Goal: Transaction & Acquisition: Purchase product/service

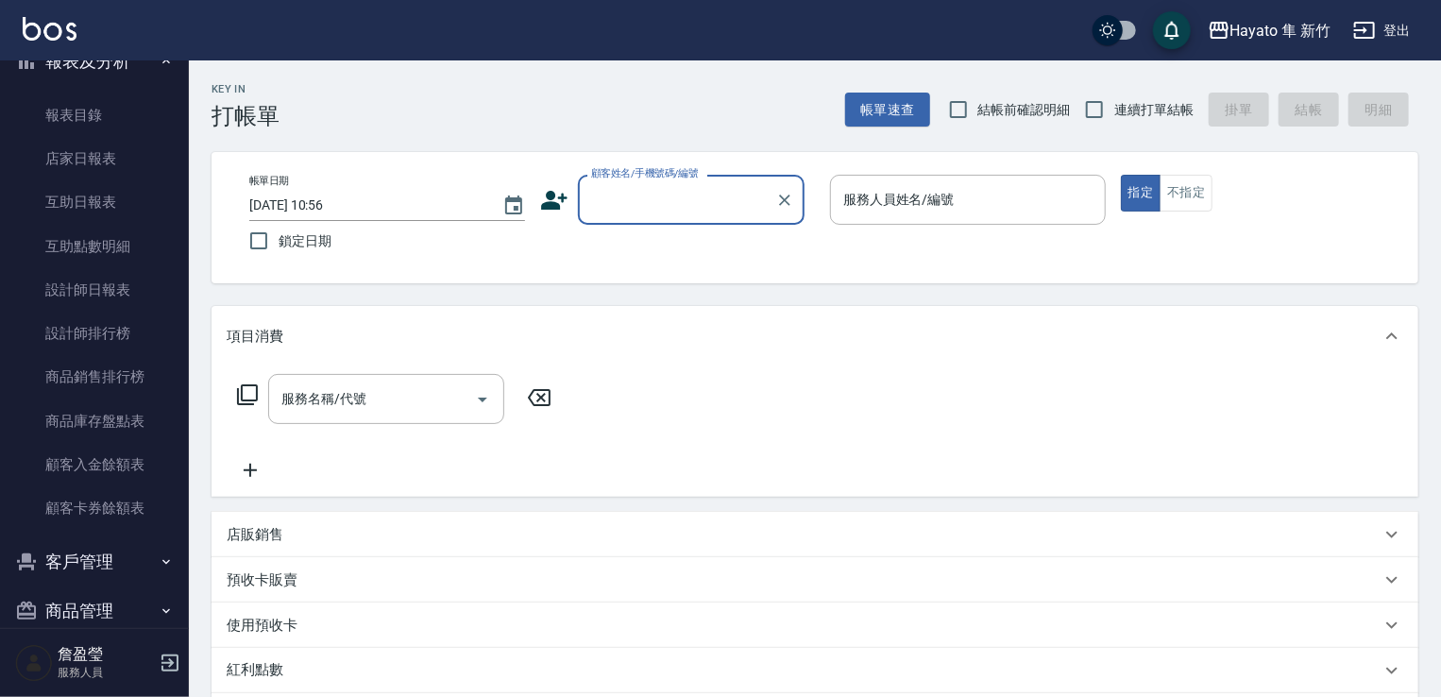
scroll to position [439, 0]
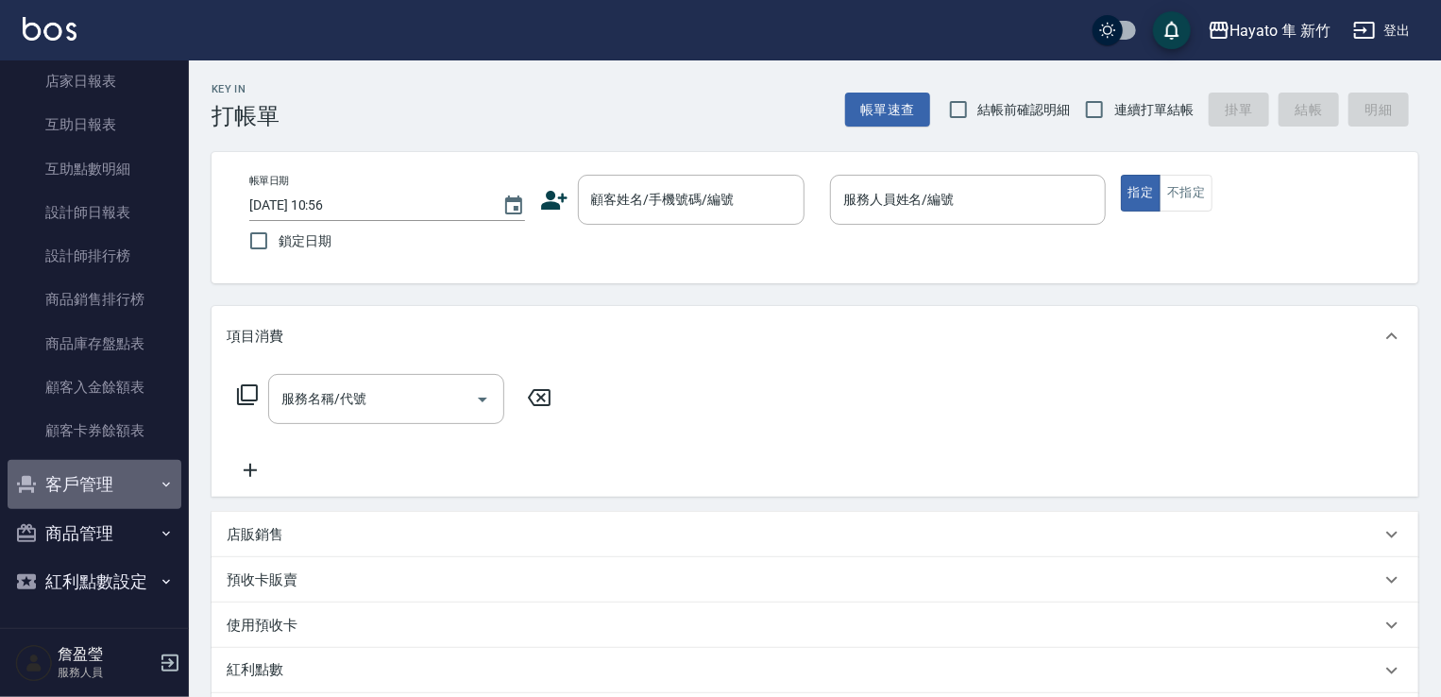
click at [119, 478] on button "客戶管理" at bounding box center [95, 484] width 174 height 49
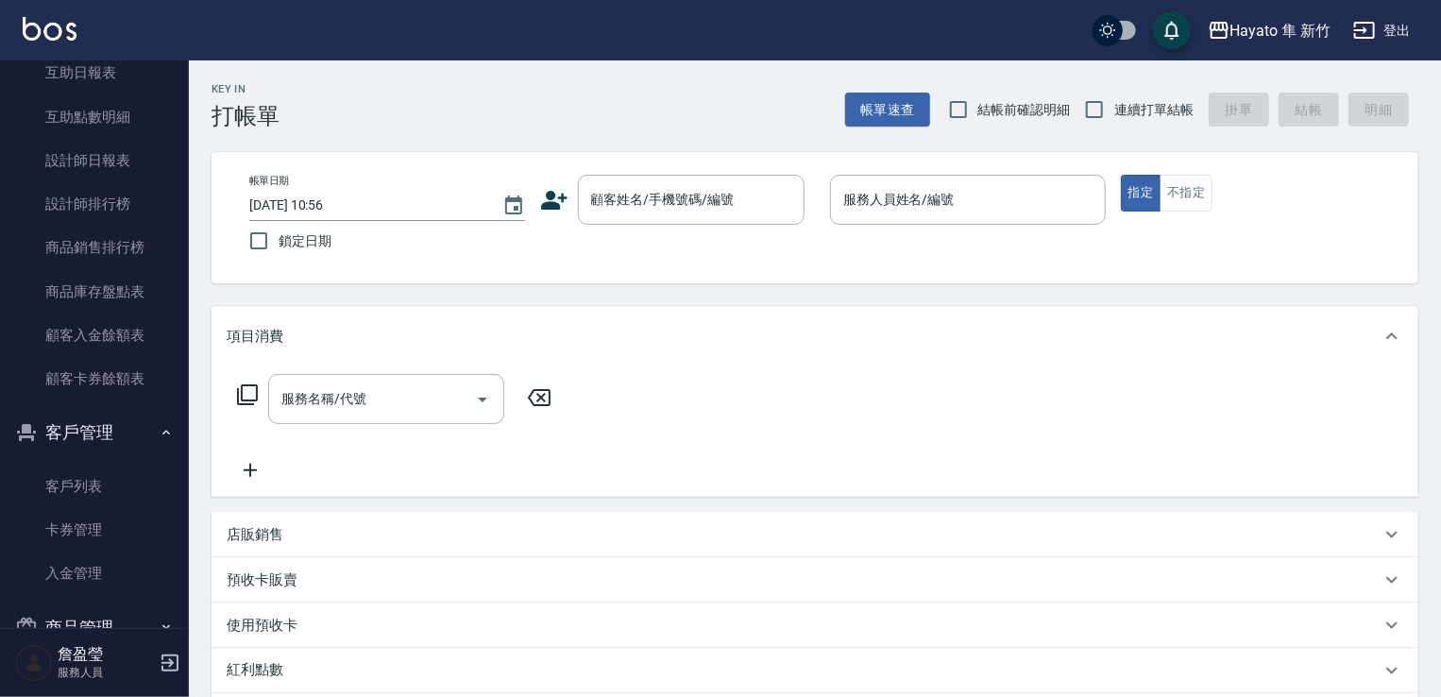
scroll to position [586, 0]
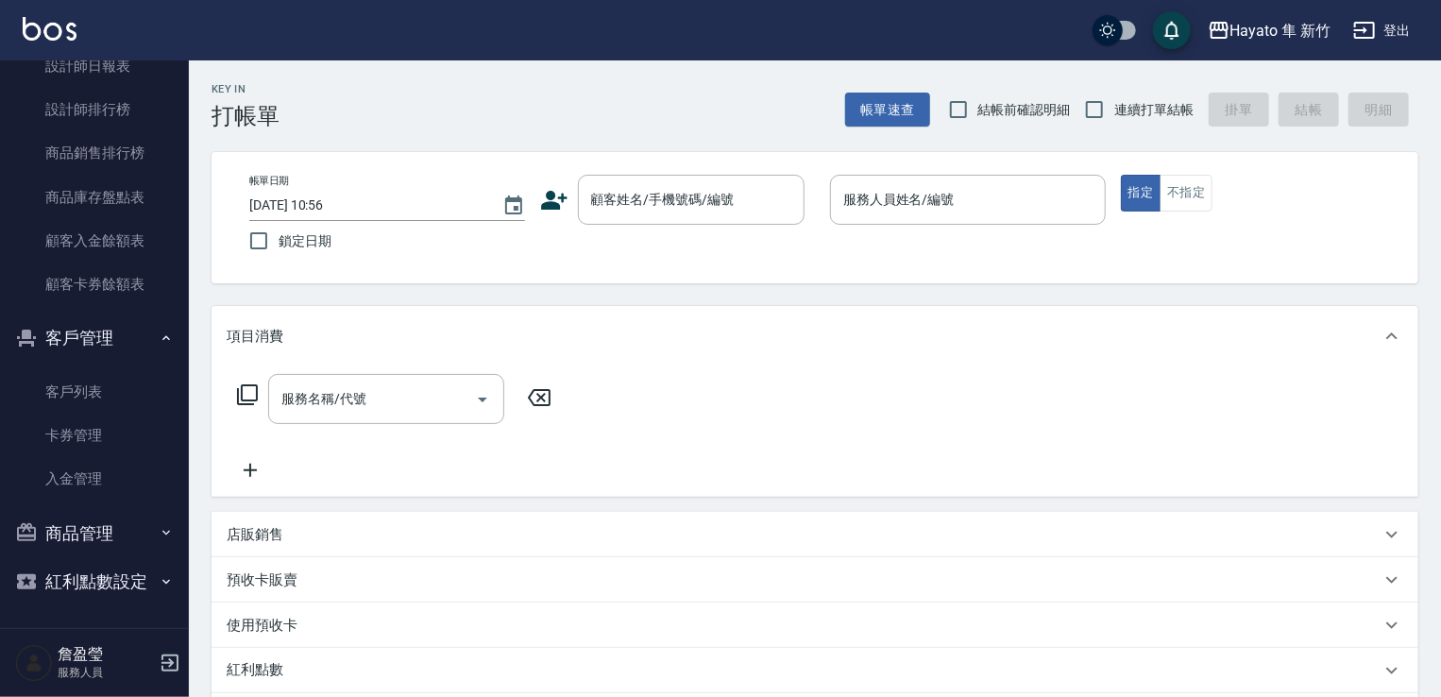
click at [108, 539] on button "商品管理" at bounding box center [95, 533] width 174 height 49
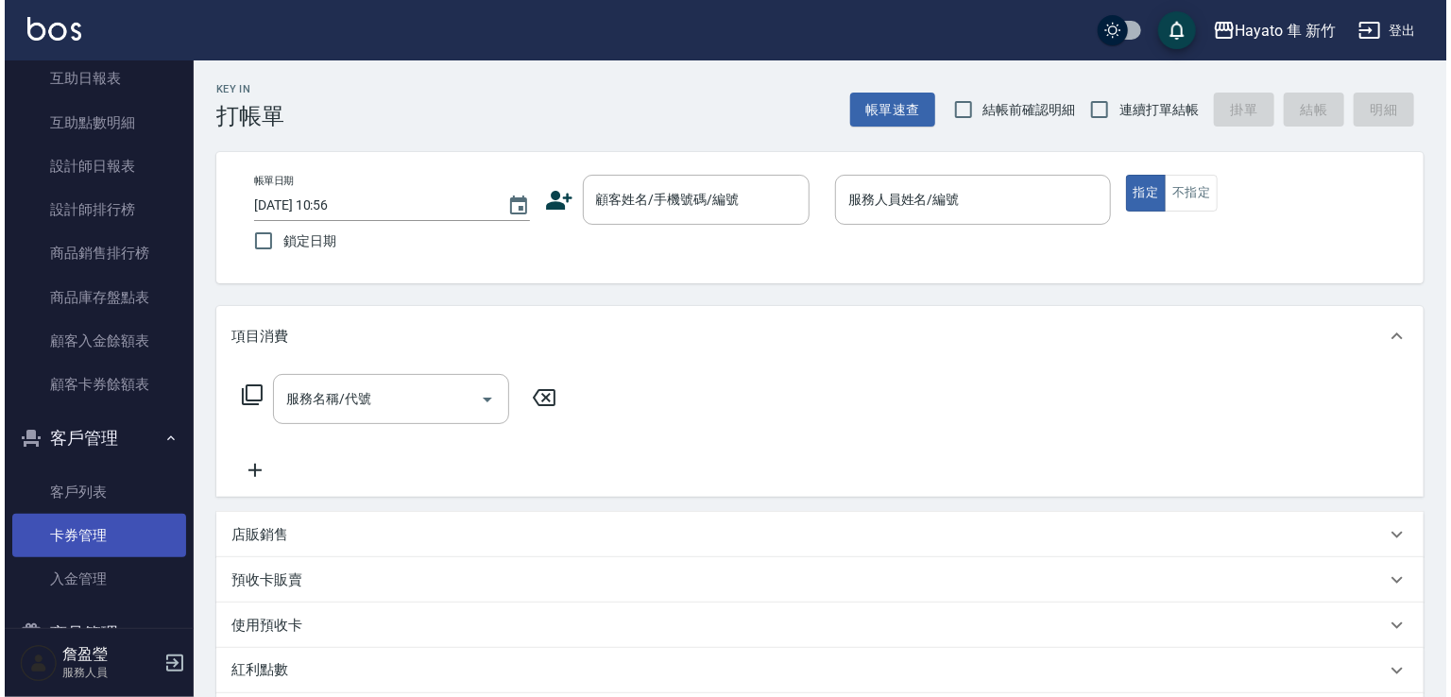
scroll to position [456, 0]
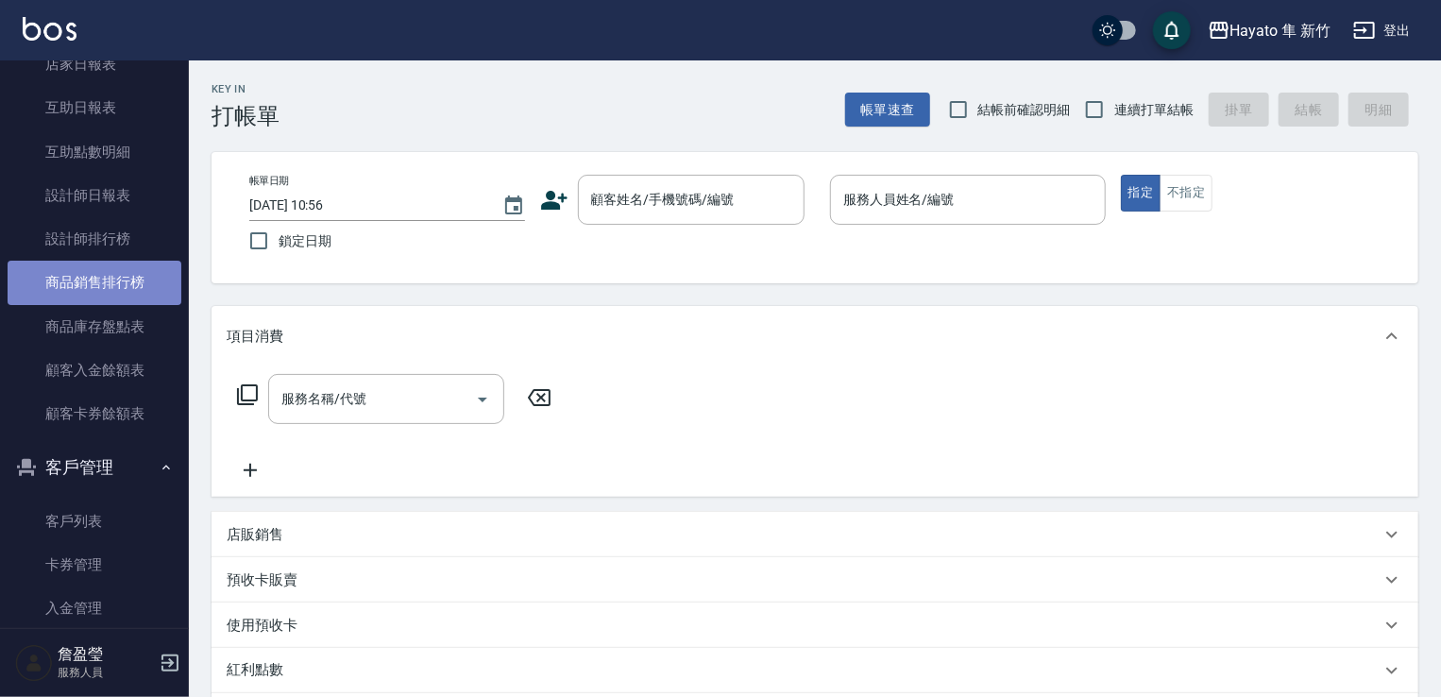
click at [117, 280] on link "商品銷售排行榜" at bounding box center [95, 282] width 174 height 43
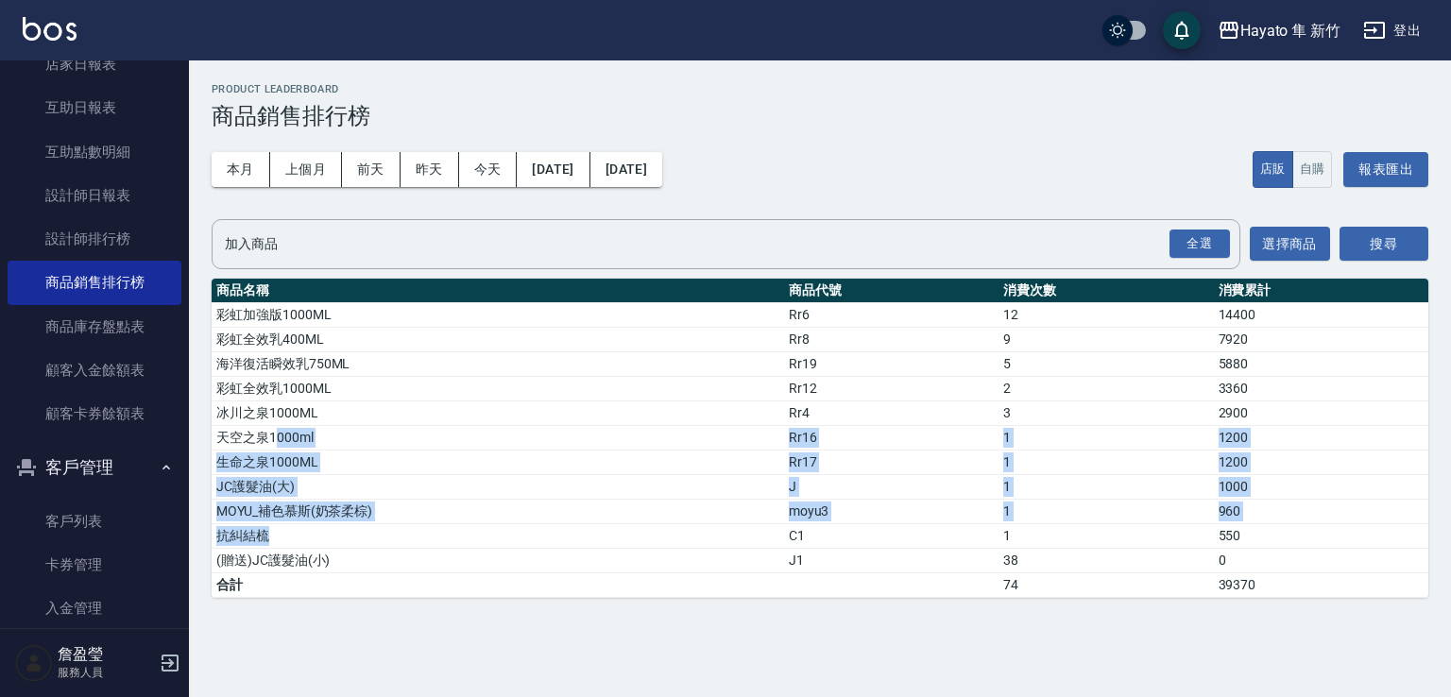
drag, startPoint x: 277, startPoint y: 424, endPoint x: 355, endPoint y: 541, distance: 140.9
click at [355, 541] on tbody "彩虹加強版1000ML Rr6 12 14400 彩虹全效乳400ML Rr8 9 7920 海洋復活瞬效乳750ML Rr19 5 5880 彩虹全效乳10…" at bounding box center [820, 449] width 1216 height 295
click at [311, 246] on input "加入商品" at bounding box center [711, 244] width 983 height 33
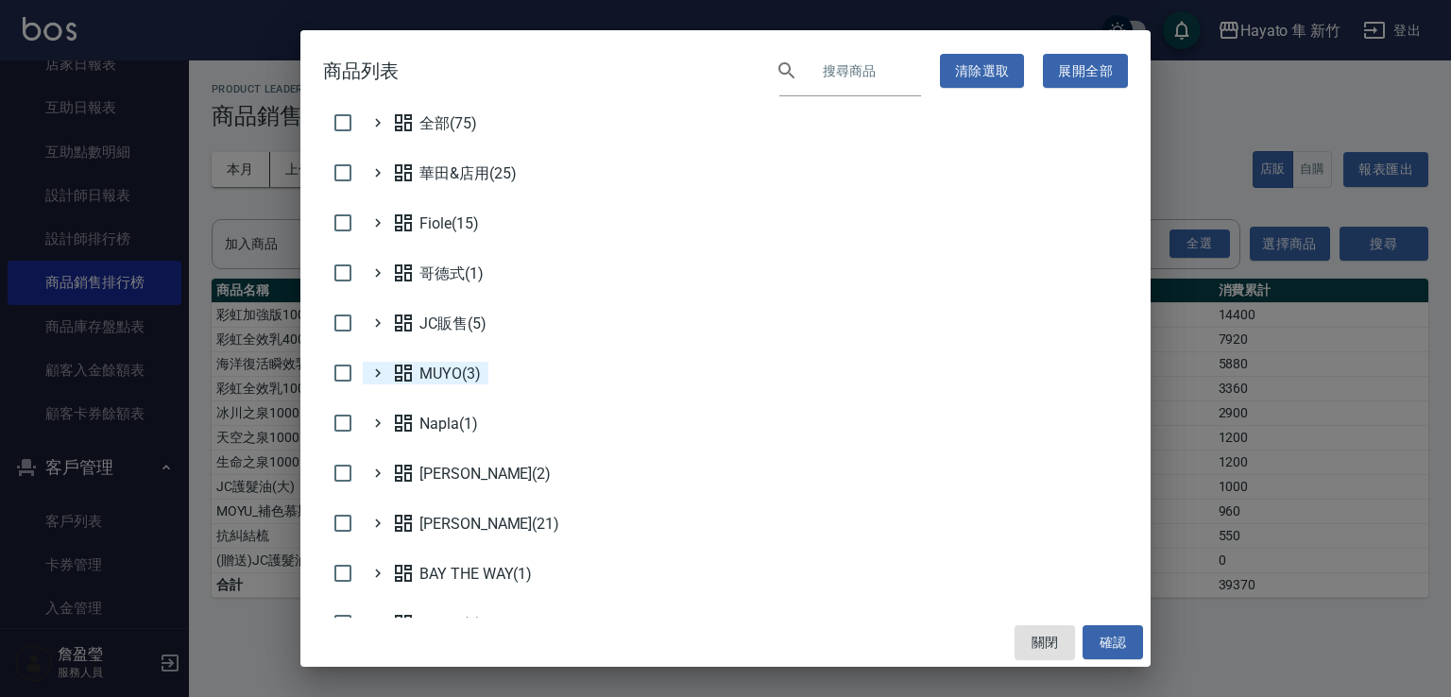
click at [382, 375] on icon at bounding box center [377, 373] width 17 height 17
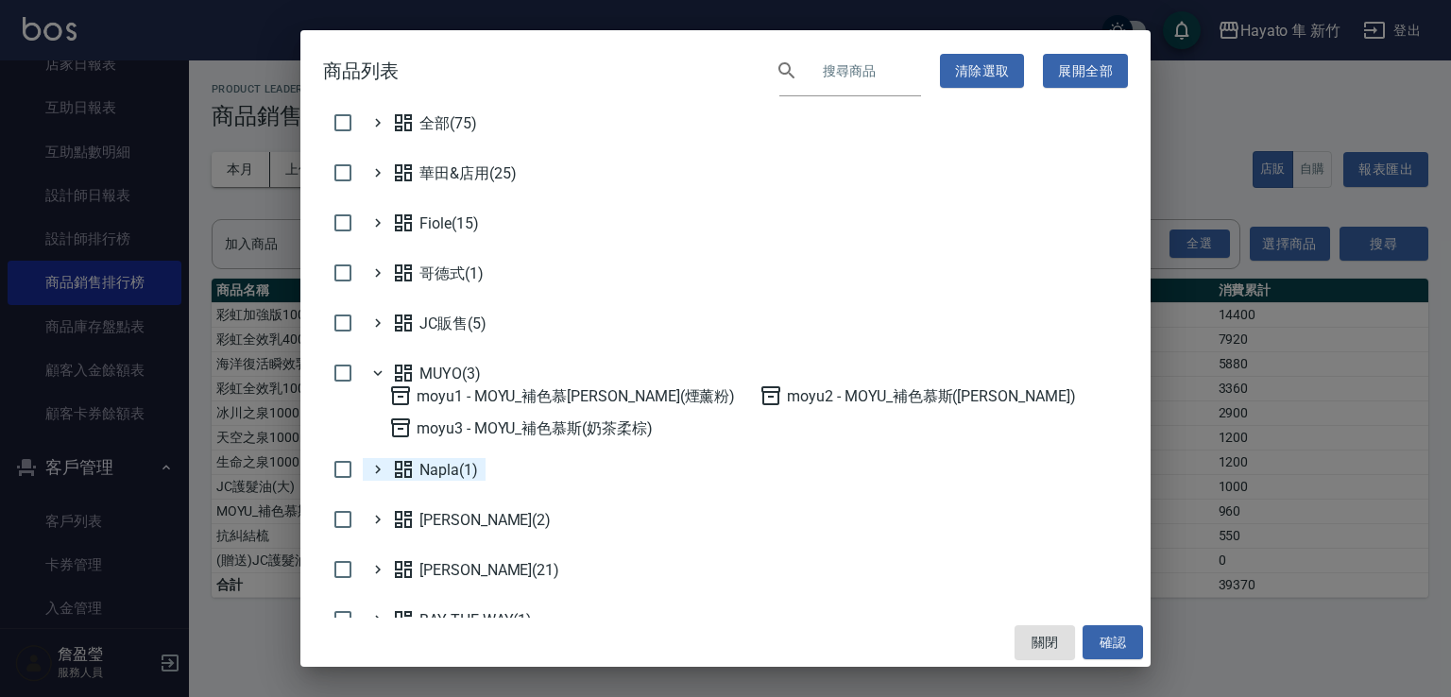
click at [382, 470] on icon at bounding box center [377, 469] width 17 height 17
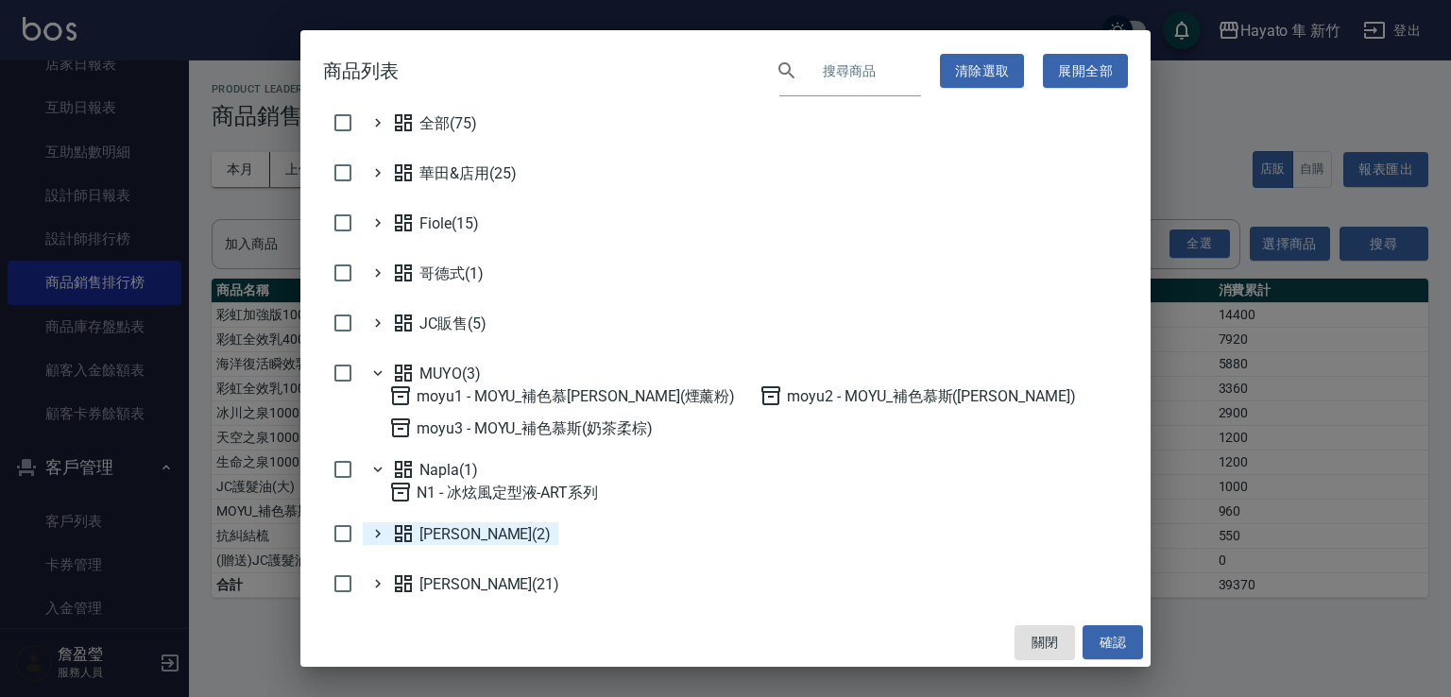
click at [378, 537] on icon at bounding box center [377, 533] width 17 height 17
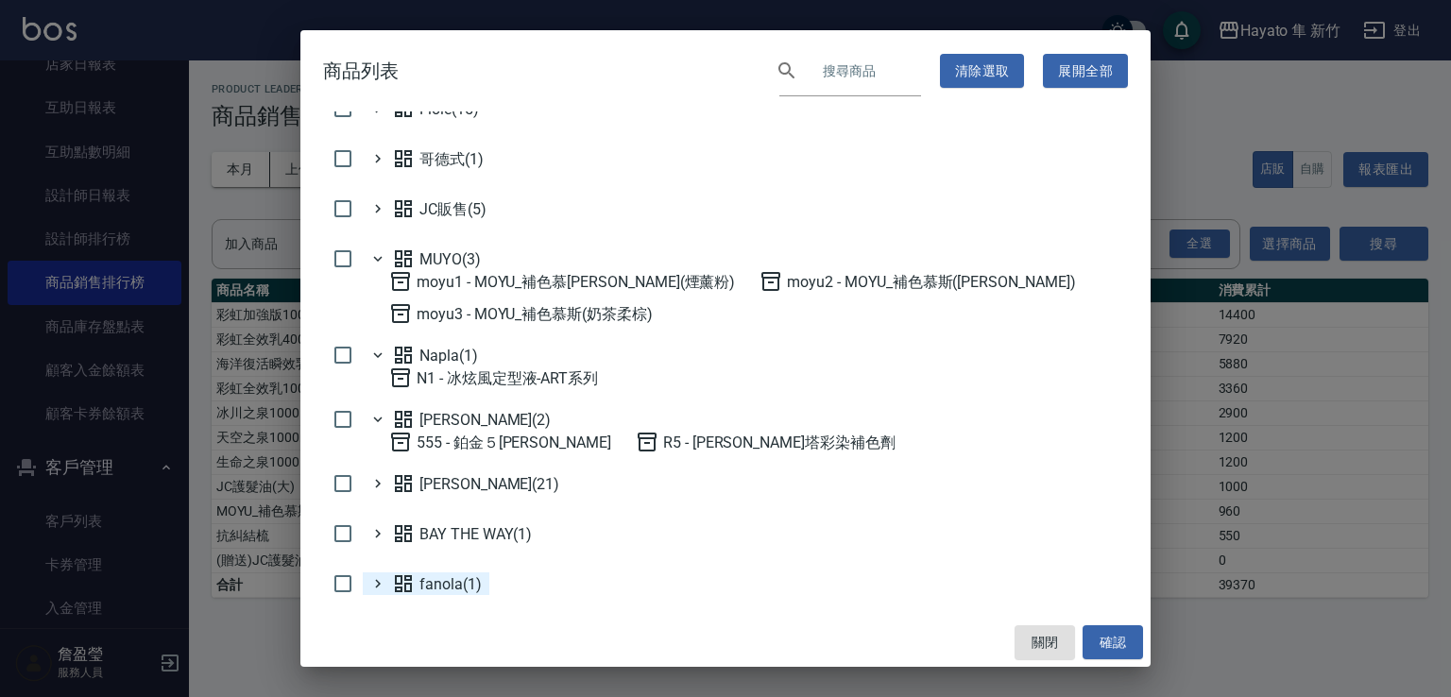
scroll to position [120, 0]
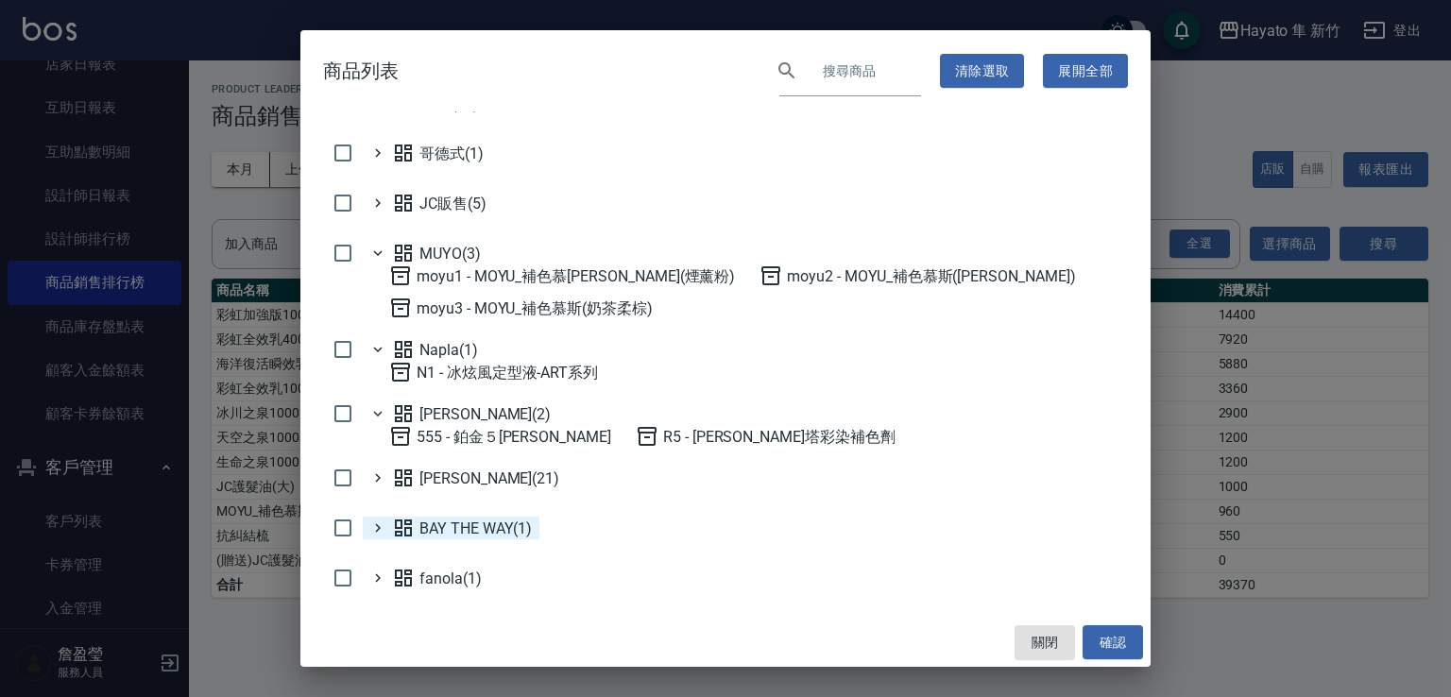
click at [383, 533] on icon at bounding box center [377, 527] width 17 height 17
click at [378, 593] on icon at bounding box center [378, 592] width 6 height 8
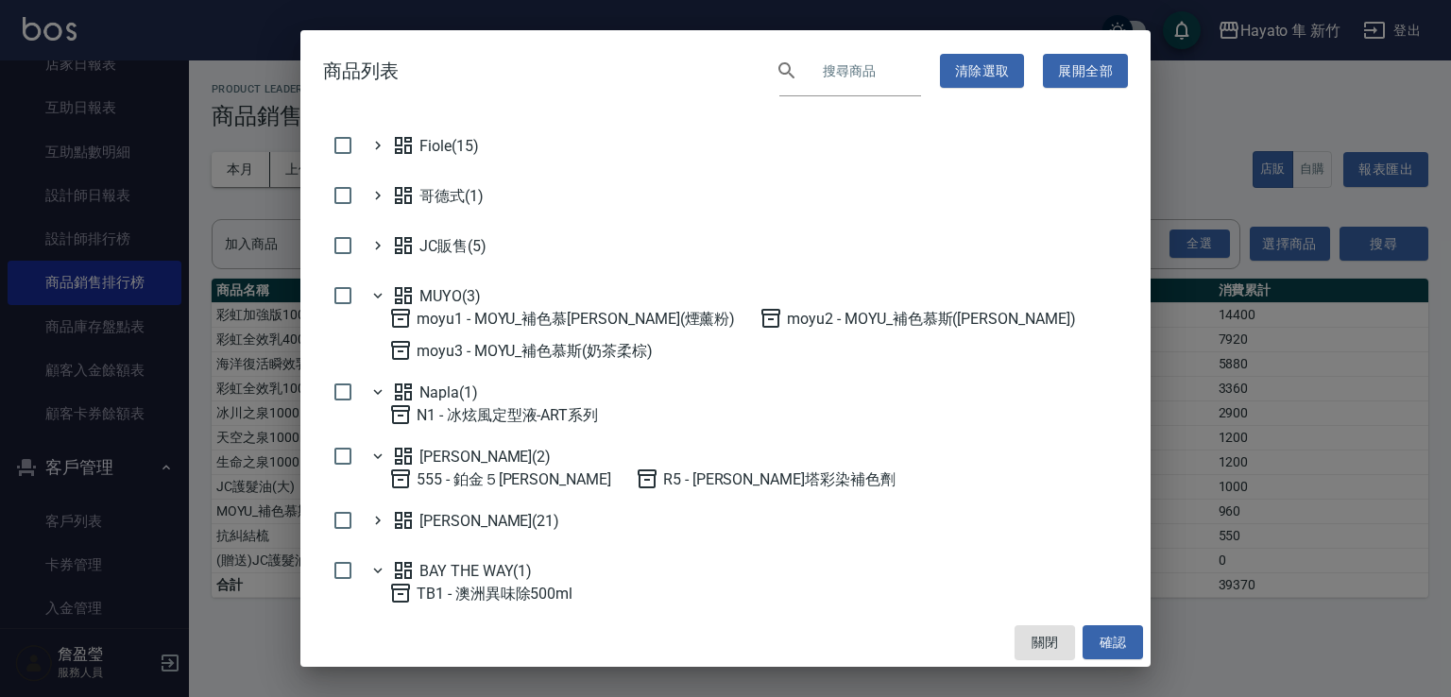
scroll to position [0, 0]
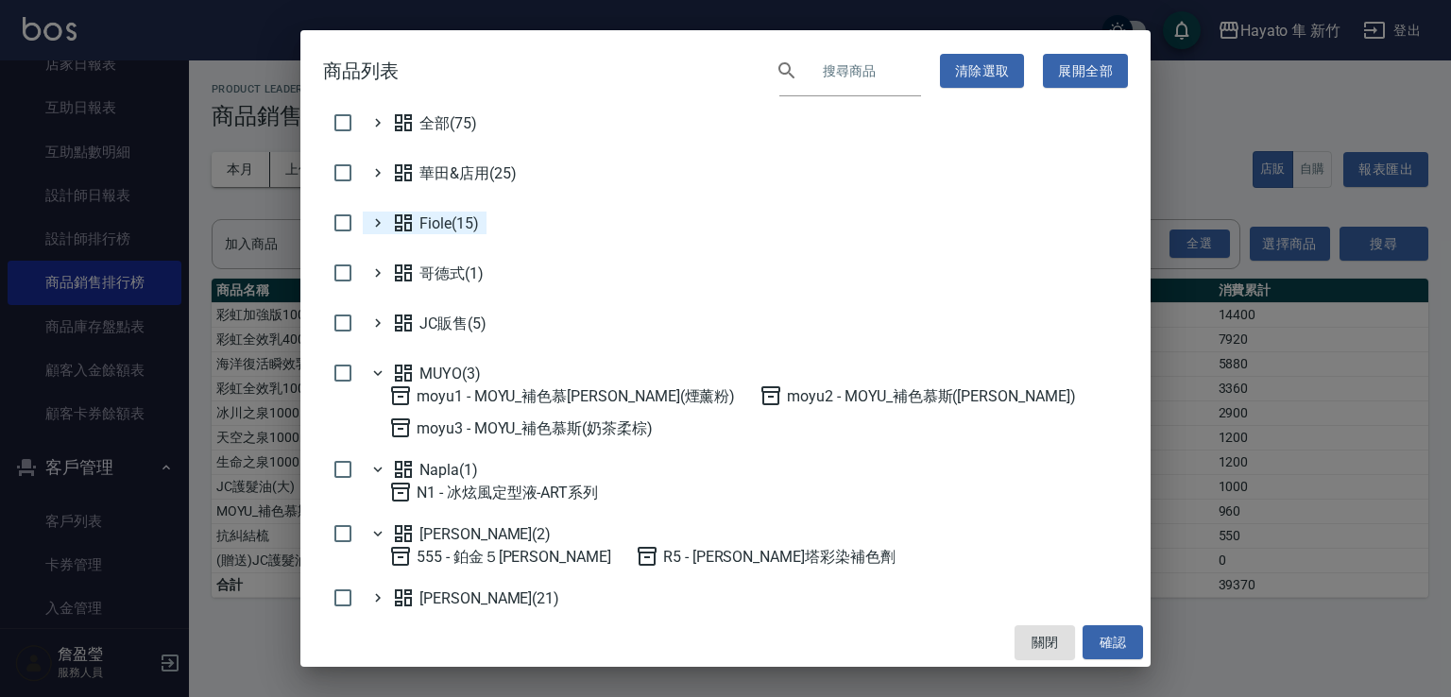
click at [369, 226] on icon at bounding box center [377, 222] width 17 height 17
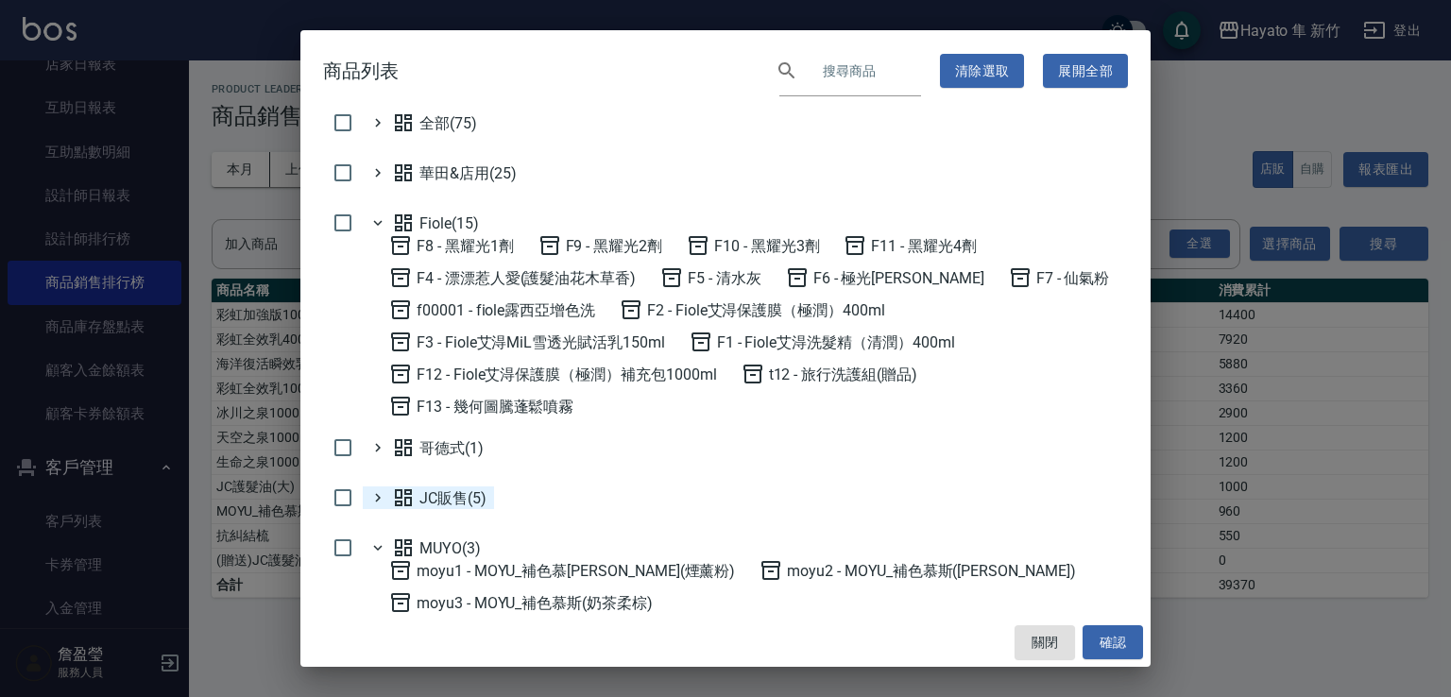
click at [382, 487] on div "JC販售(5)" at bounding box center [428, 497] width 131 height 23
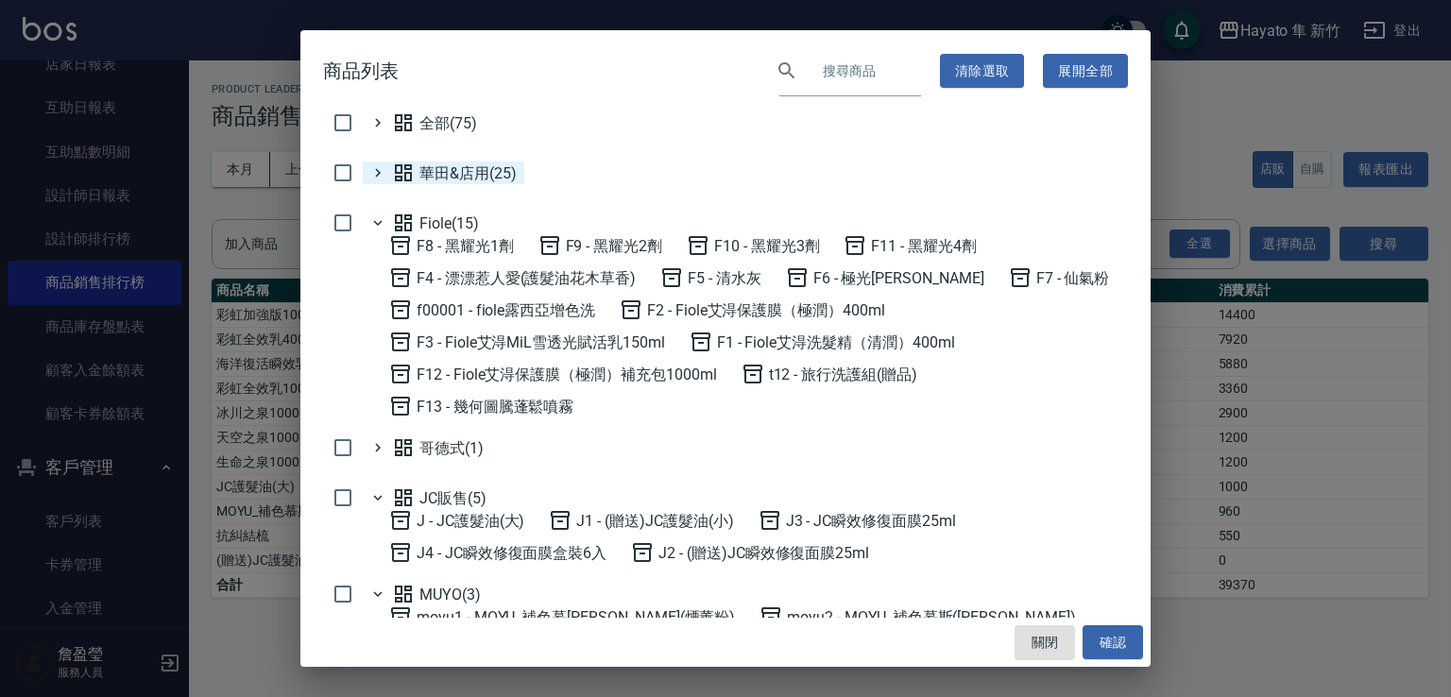
click at [389, 176] on div "華田&店用(25)" at bounding box center [452, 172] width 128 height 23
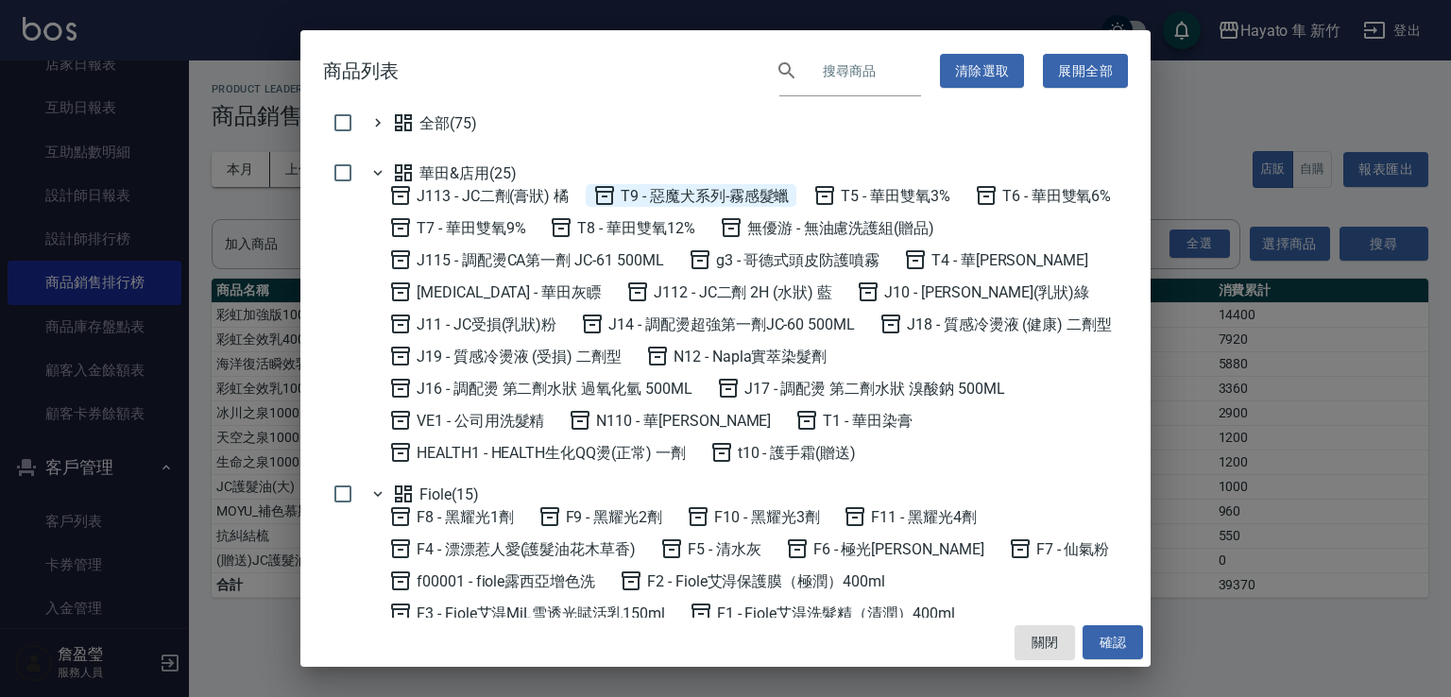
click at [636, 201] on span "T9 - 惡魔犬系列-霧感髮蠟" at bounding box center [690, 195] width 195 height 23
click at [1118, 640] on button "確認" at bounding box center [1112, 642] width 60 height 35
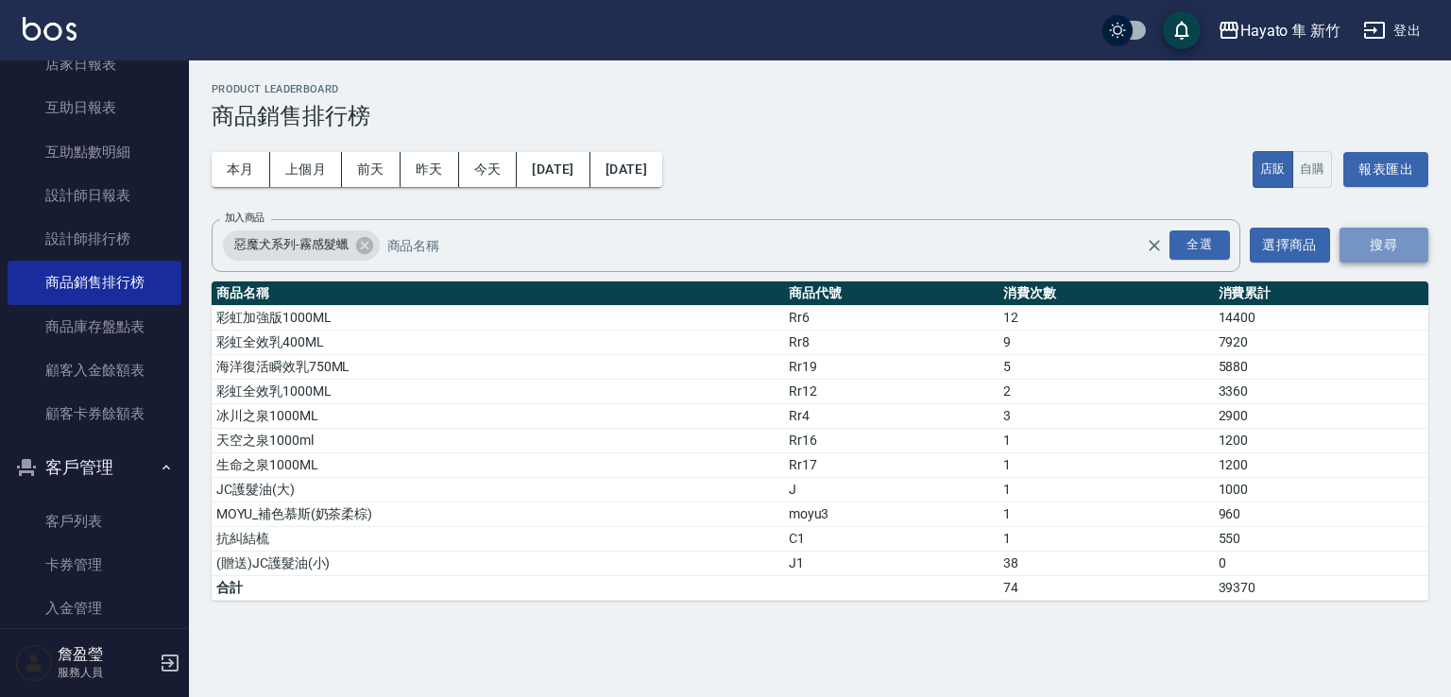
click at [1384, 249] on button "搜尋" at bounding box center [1383, 245] width 89 height 35
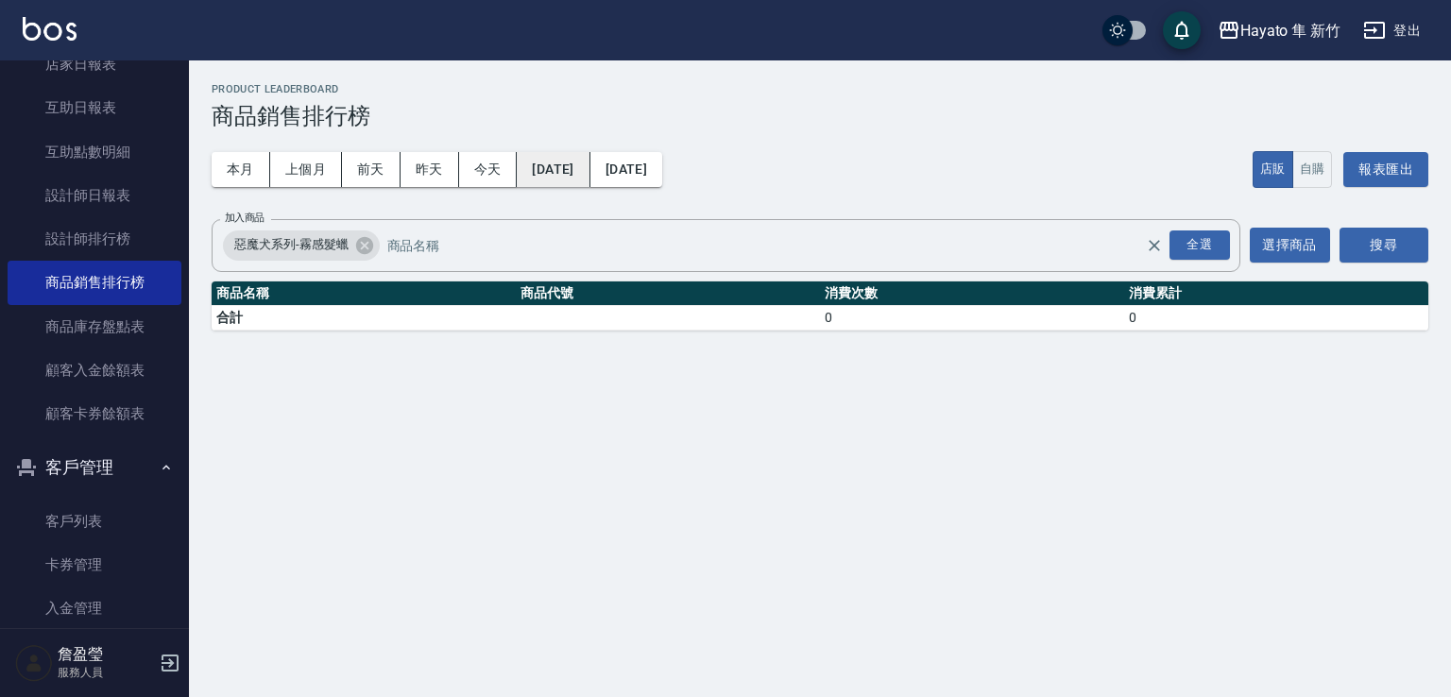
click at [536, 164] on button "[DATE]" at bounding box center [553, 169] width 73 height 35
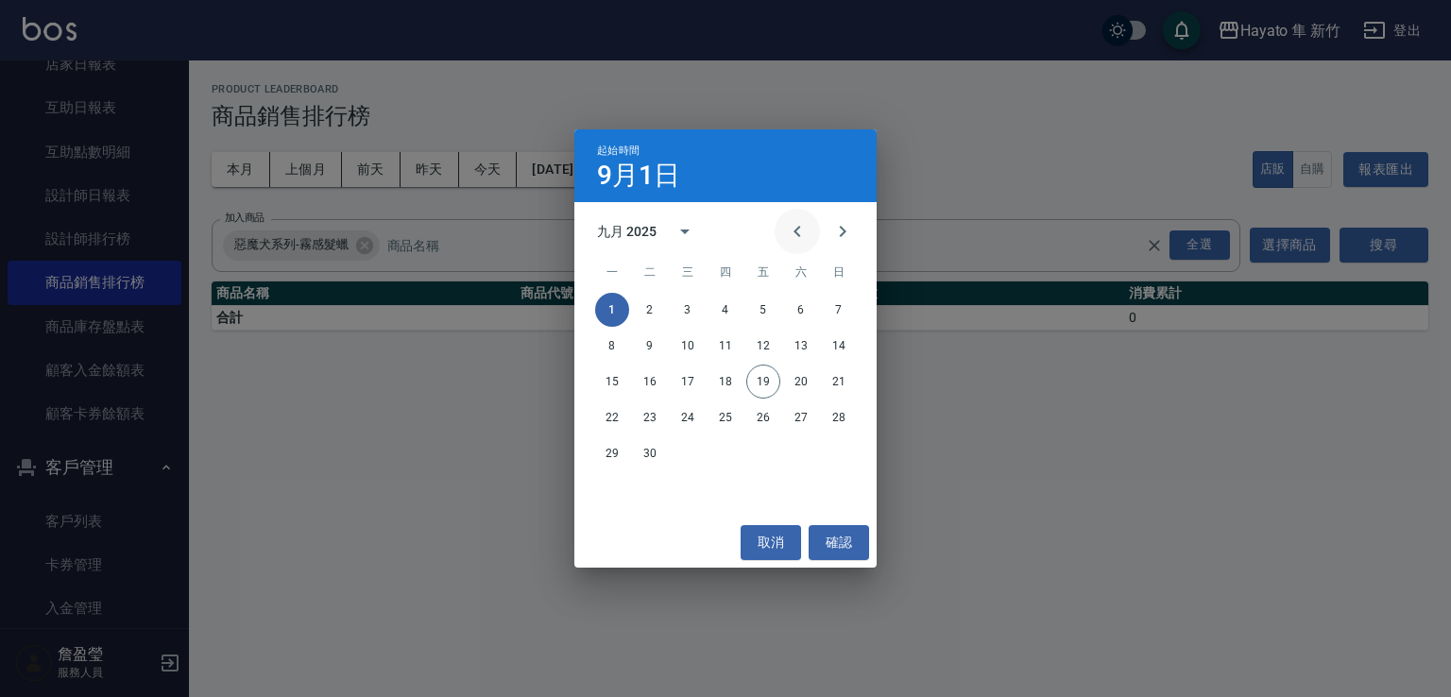
click at [785, 225] on button "Previous month" at bounding box center [796, 231] width 45 height 45
click at [792, 232] on icon "Previous month" at bounding box center [797, 231] width 23 height 23
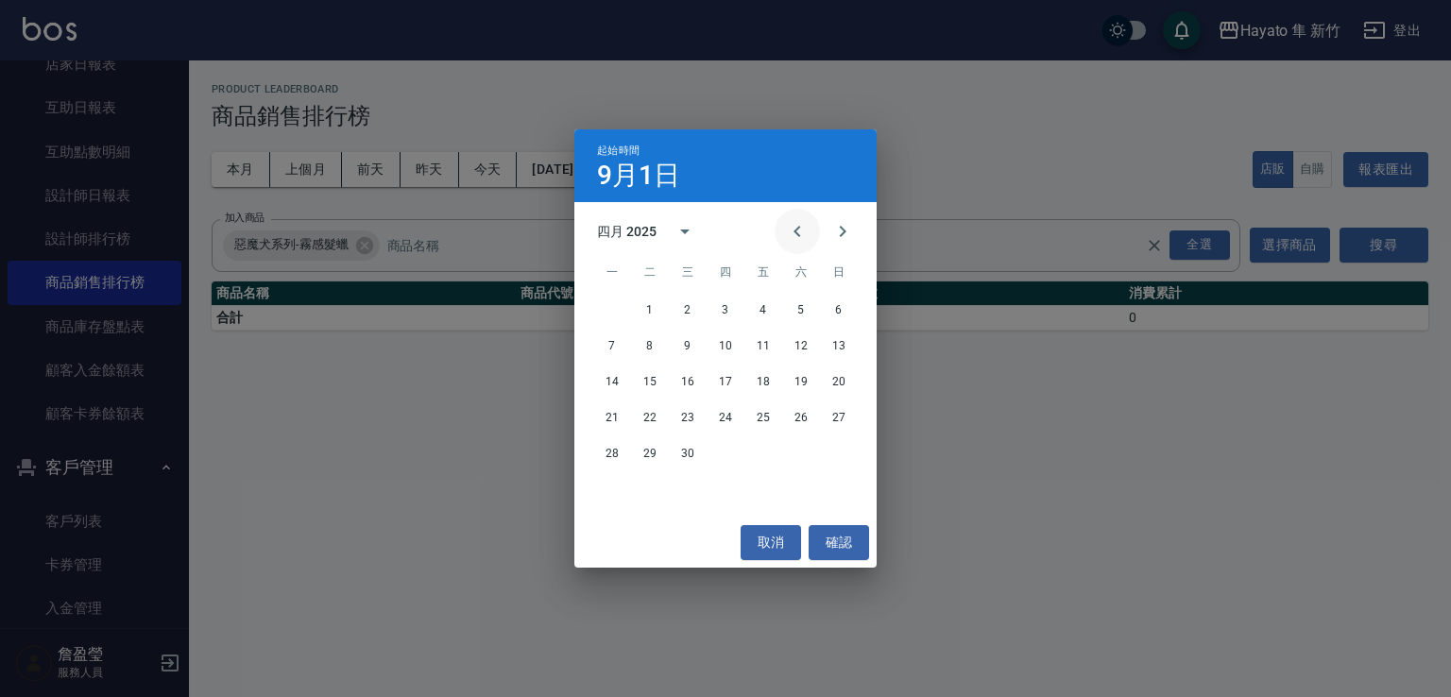
click at [797, 226] on icon "Previous month" at bounding box center [797, 231] width 23 height 23
click at [785, 313] on button "1" at bounding box center [801, 310] width 34 height 34
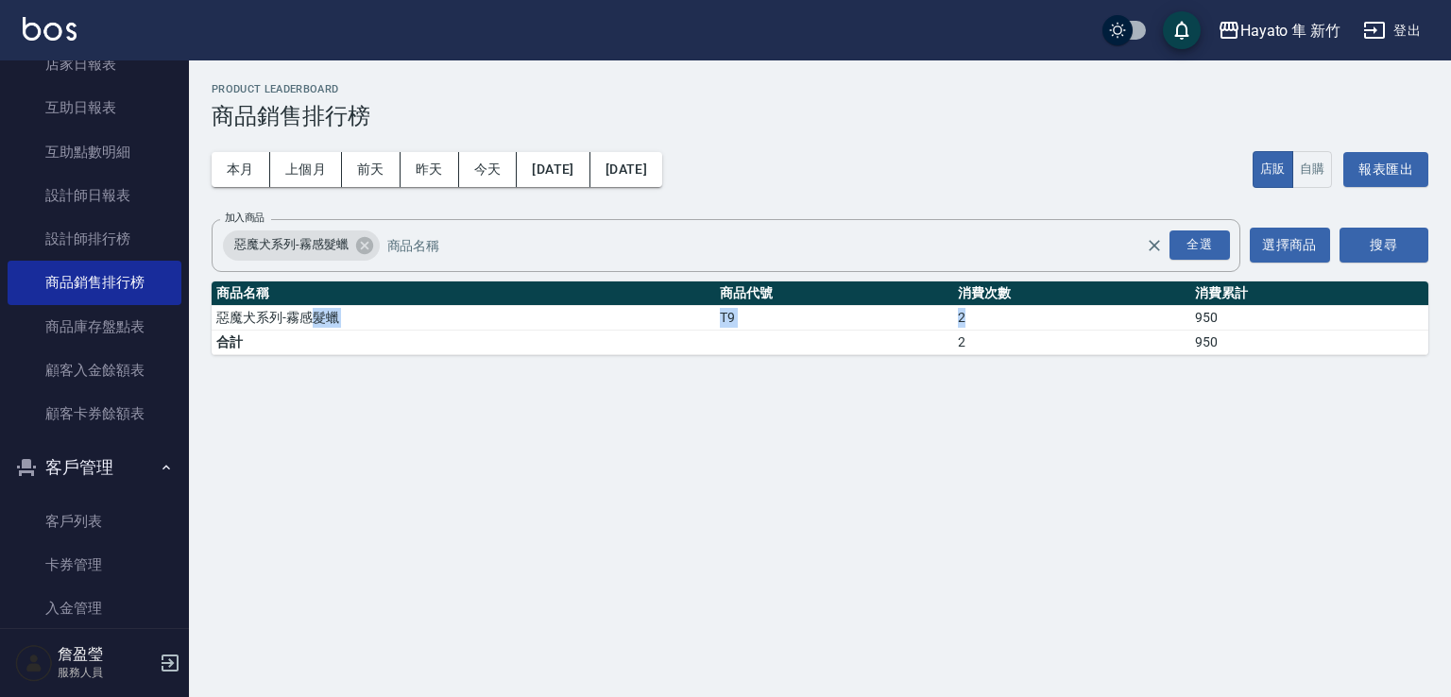
drag, startPoint x: 311, startPoint y: 319, endPoint x: 969, endPoint y: 313, distance: 658.3
click at [969, 313] on tr "惡魔犬系列-霧感髮蠟 T9 2 950" at bounding box center [820, 317] width 1216 height 25
drag, startPoint x: 280, startPoint y: 315, endPoint x: 490, endPoint y: 308, distance: 210.7
click at [490, 308] on td "惡魔犬系列-霧感髮蠟" at bounding box center [463, 317] width 503 height 25
click at [1394, 239] on button "搜尋" at bounding box center [1383, 245] width 89 height 35
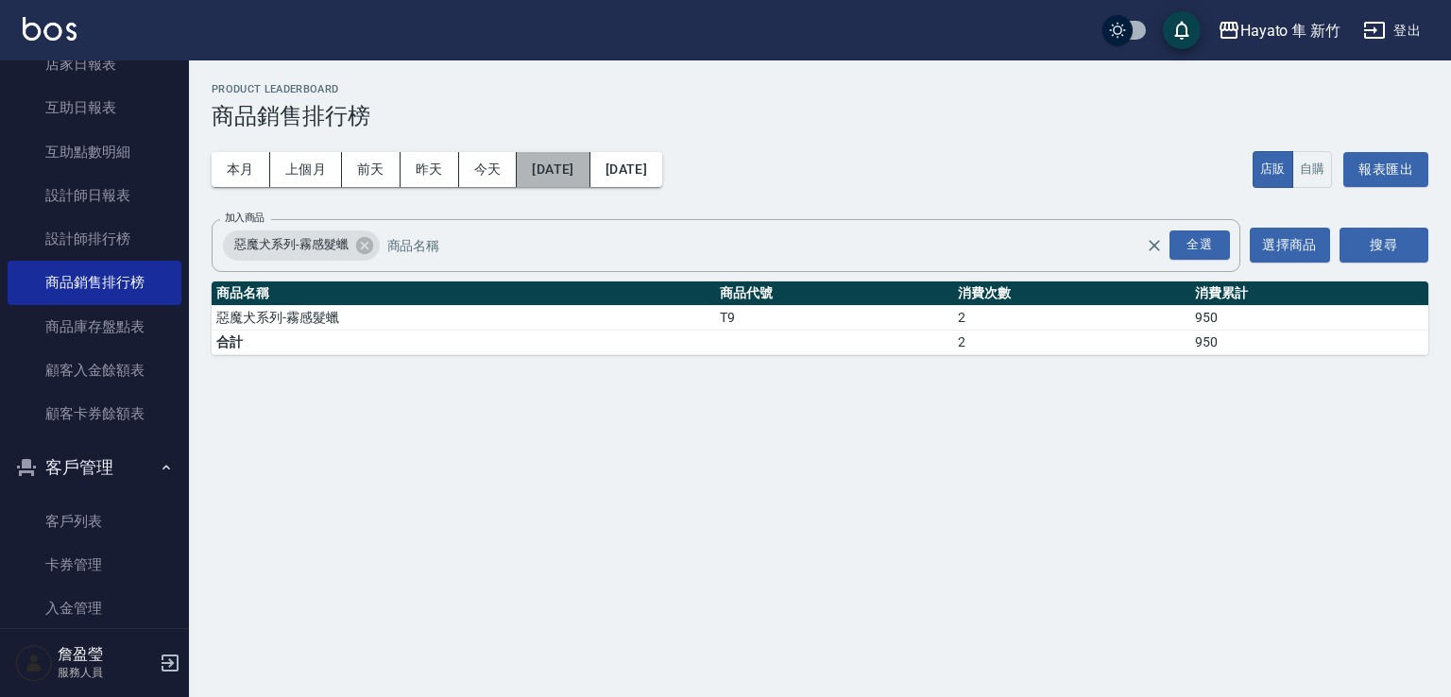
click at [589, 175] on button "[DATE]" at bounding box center [553, 169] width 73 height 35
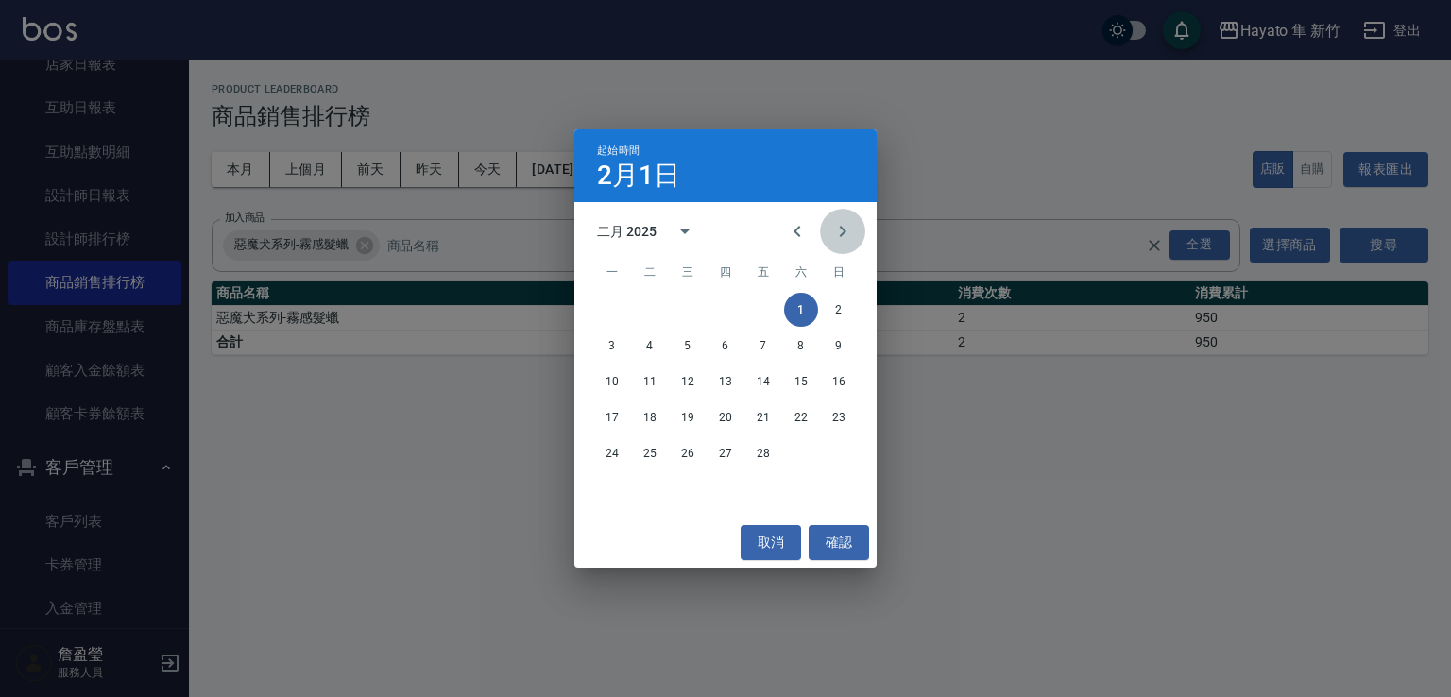
click at [841, 232] on icon "Next month" at bounding box center [842, 231] width 23 height 23
click at [661, 306] on button "1" at bounding box center [650, 310] width 34 height 34
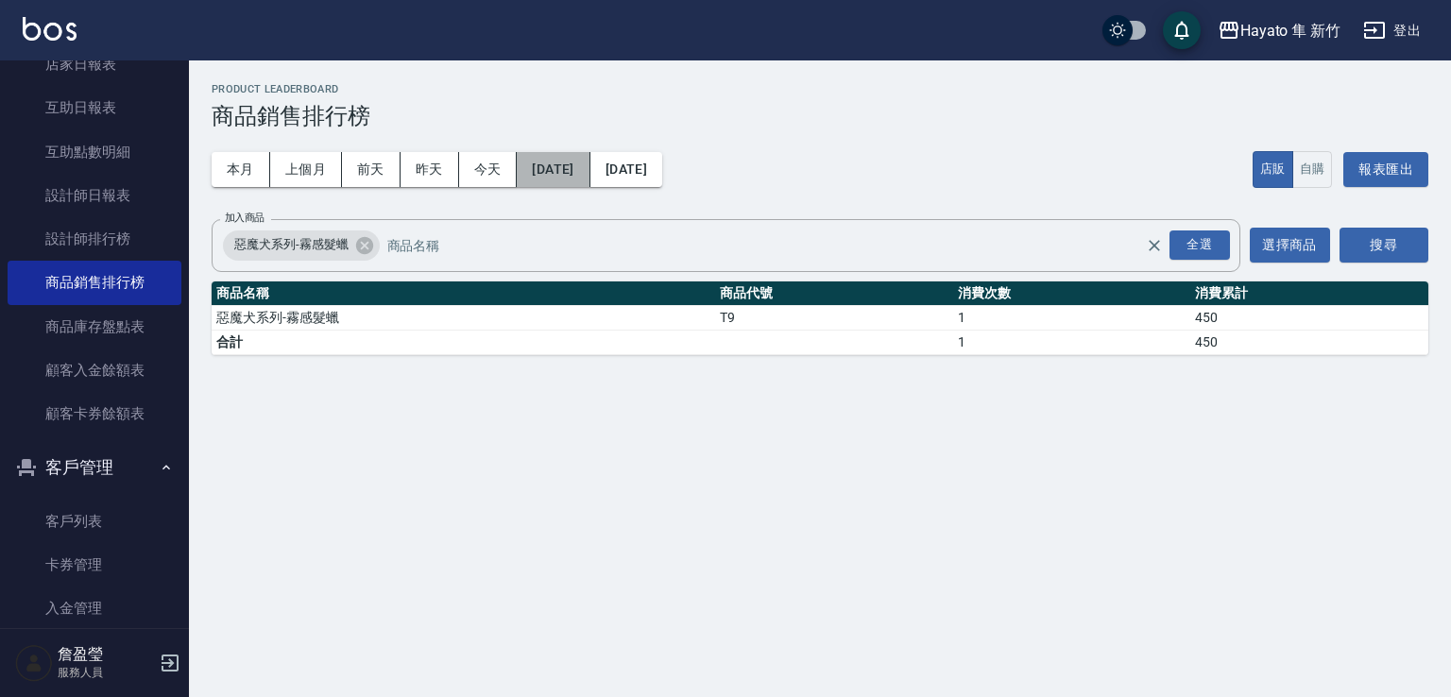
click at [589, 164] on button "[DATE]" at bounding box center [553, 169] width 73 height 35
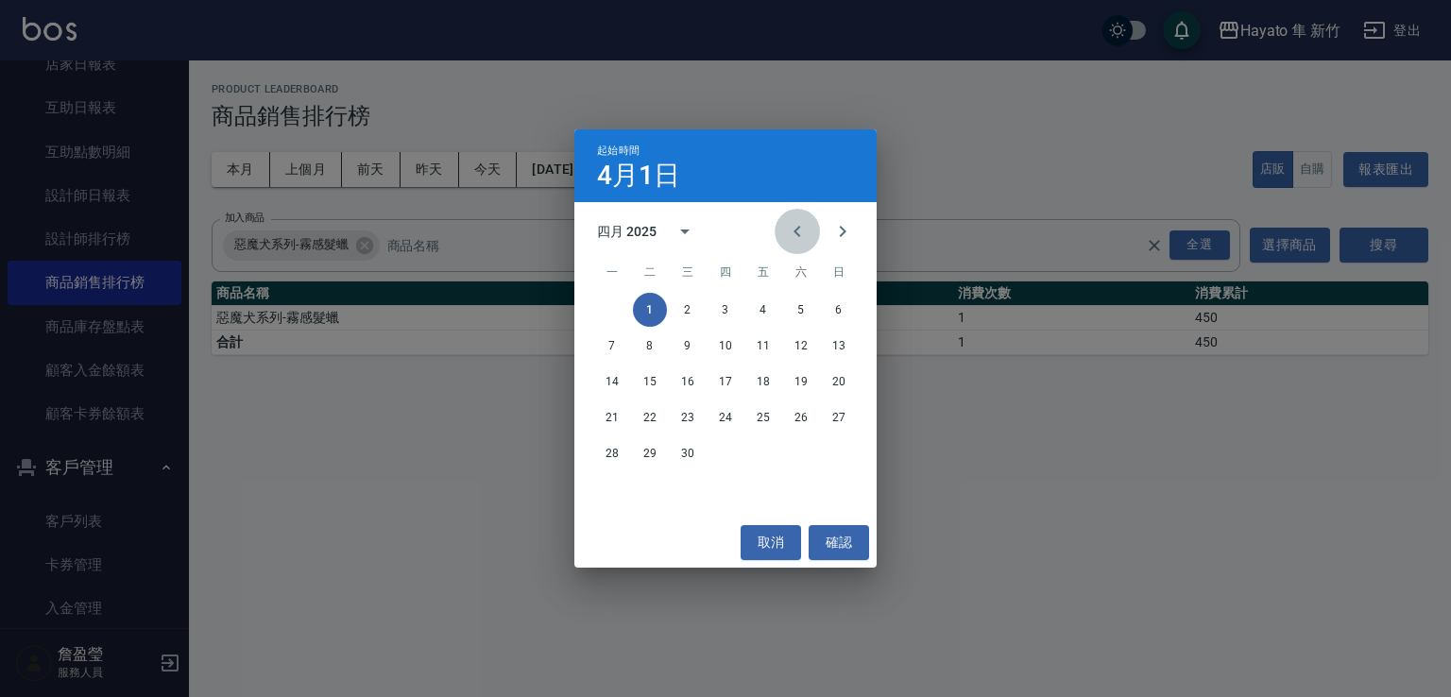
click at [797, 234] on icon "Previous month" at bounding box center [796, 231] width 7 height 11
click at [850, 544] on button "確認" at bounding box center [838, 542] width 60 height 35
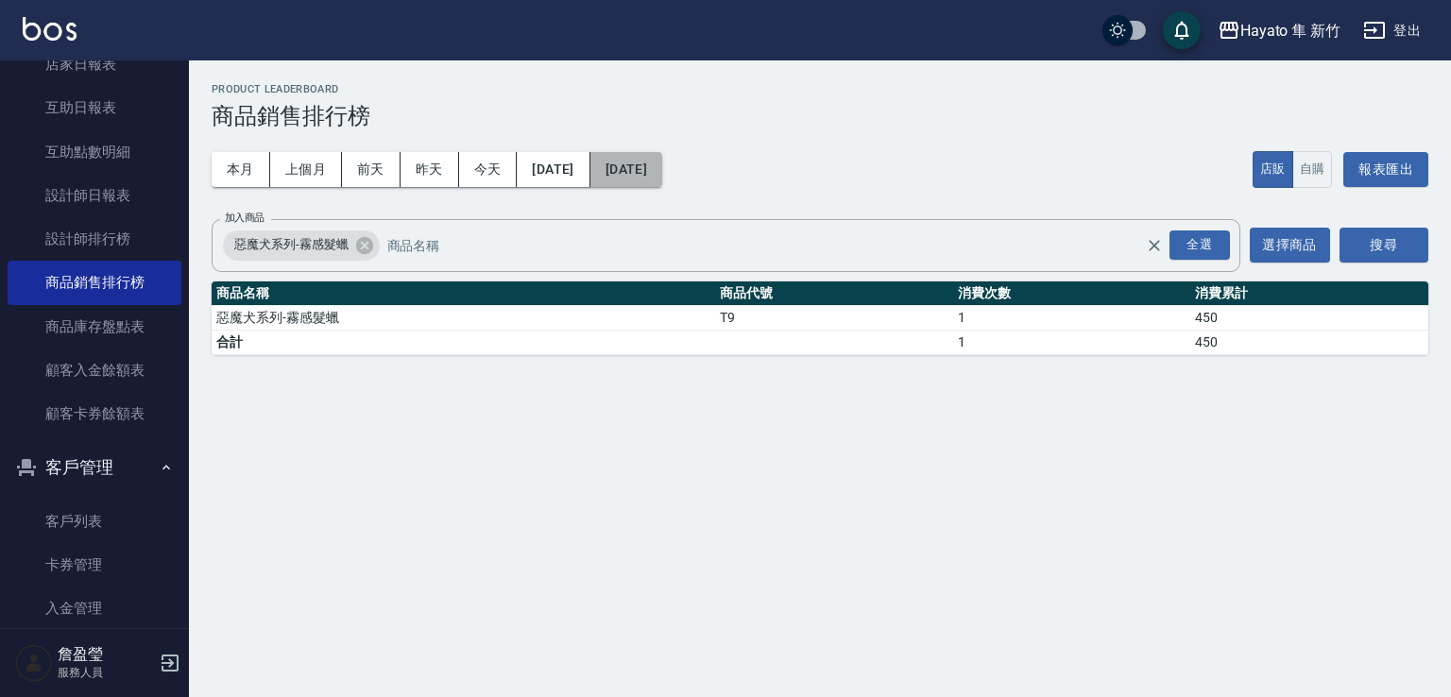
click at [662, 171] on button "[DATE]" at bounding box center [626, 169] width 72 height 35
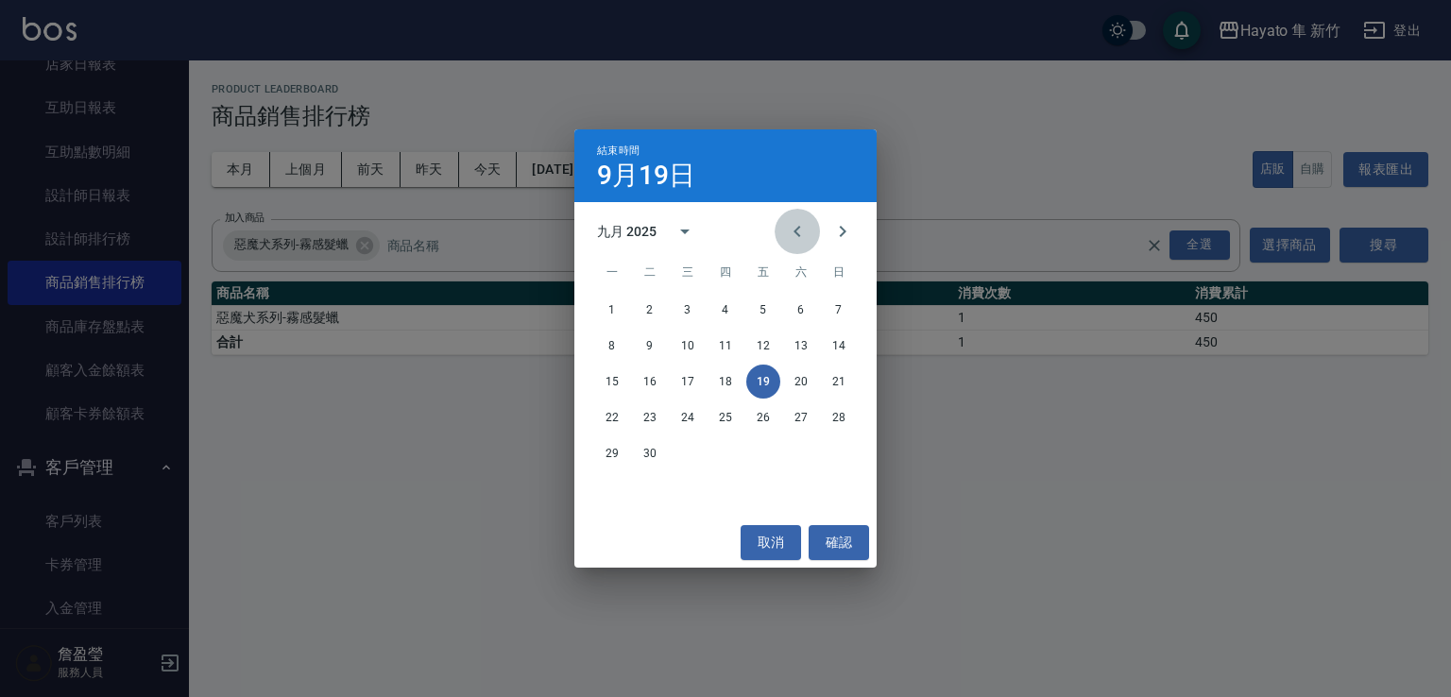
click at [808, 224] on button "Previous month" at bounding box center [796, 231] width 45 height 45
click at [717, 298] on button "1" at bounding box center [725, 310] width 34 height 34
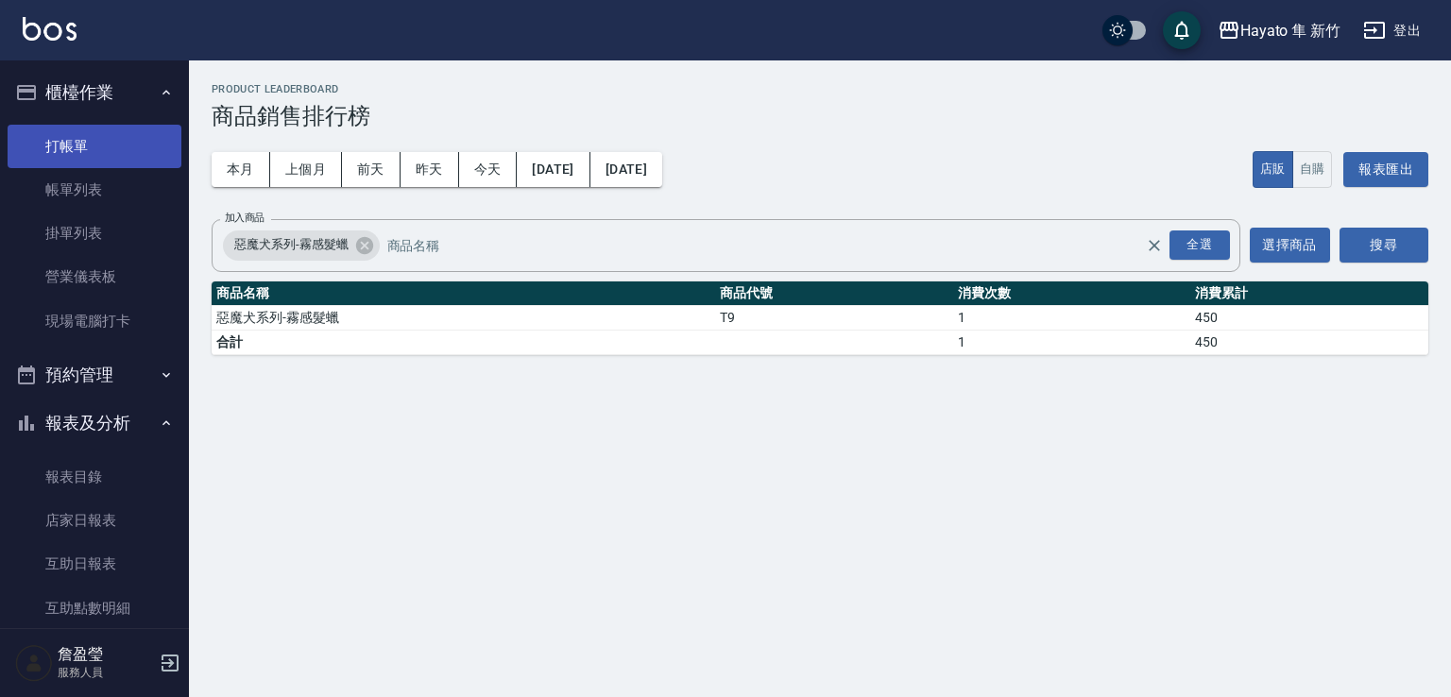
click at [117, 146] on link "打帳單" at bounding box center [95, 146] width 174 height 43
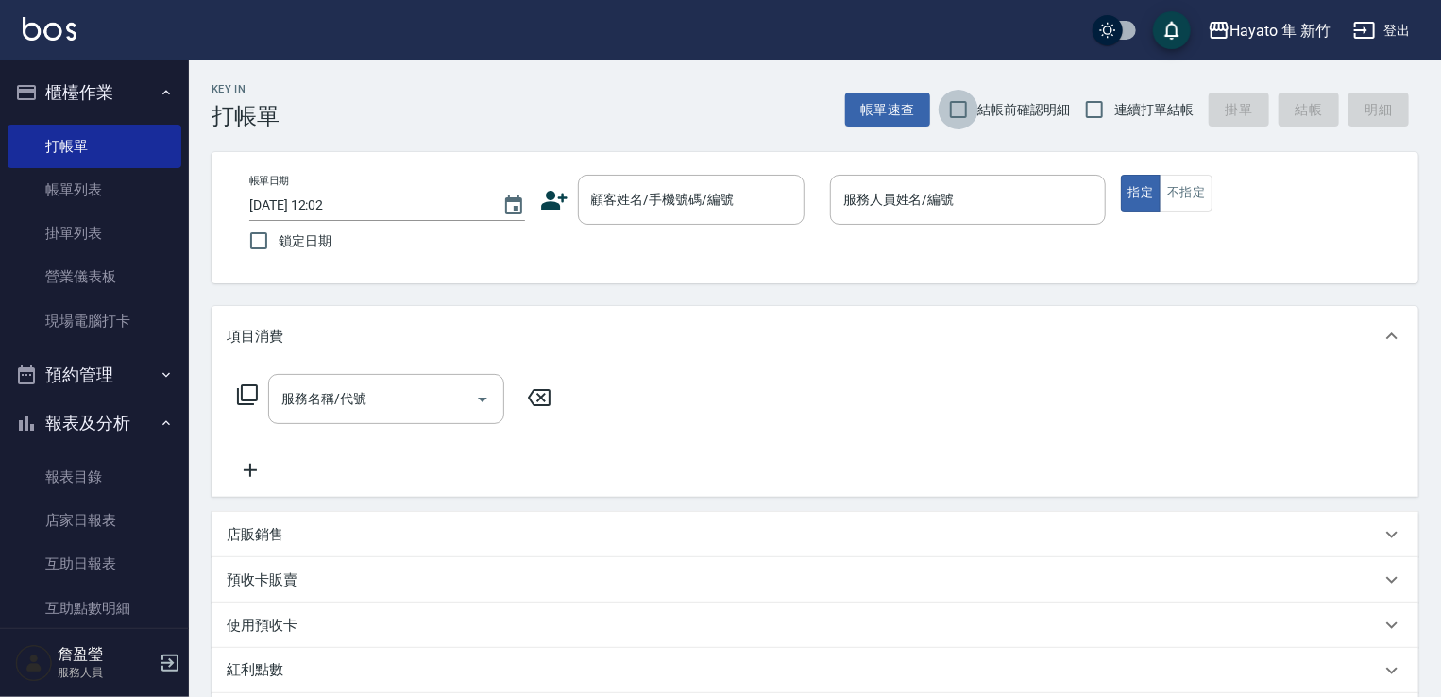
click at [963, 95] on input "結帳前確認明細" at bounding box center [959, 110] width 40 height 40
checkbox input "true"
click at [1082, 103] on input "連續打單結帳" at bounding box center [1095, 110] width 40 height 40
checkbox input "true"
click at [555, 191] on icon at bounding box center [554, 200] width 28 height 28
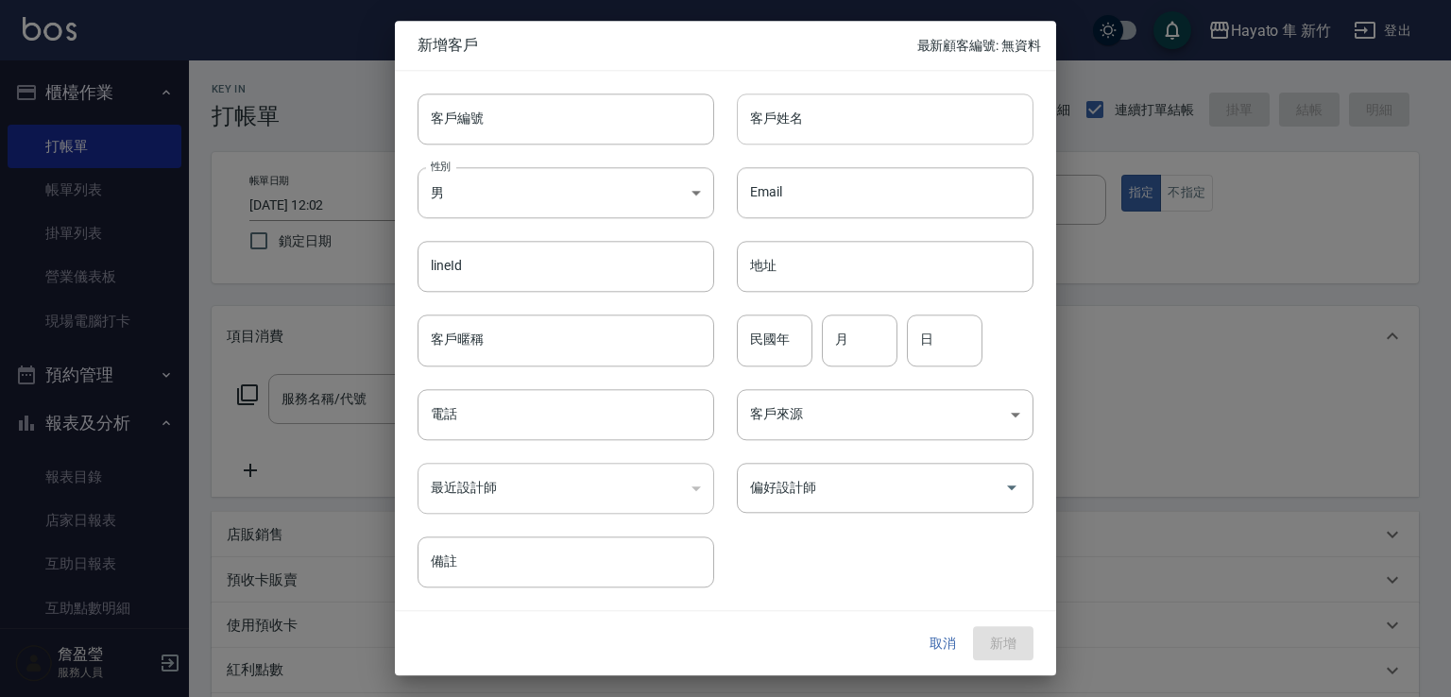
click at [869, 123] on input "客戶姓名" at bounding box center [885, 118] width 297 height 51
click at [819, 123] on input "[PERSON_NAME]" at bounding box center [885, 118] width 297 height 51
type input "[PERSON_NAME]"
click at [575, 433] on input "電話" at bounding box center [565, 414] width 297 height 51
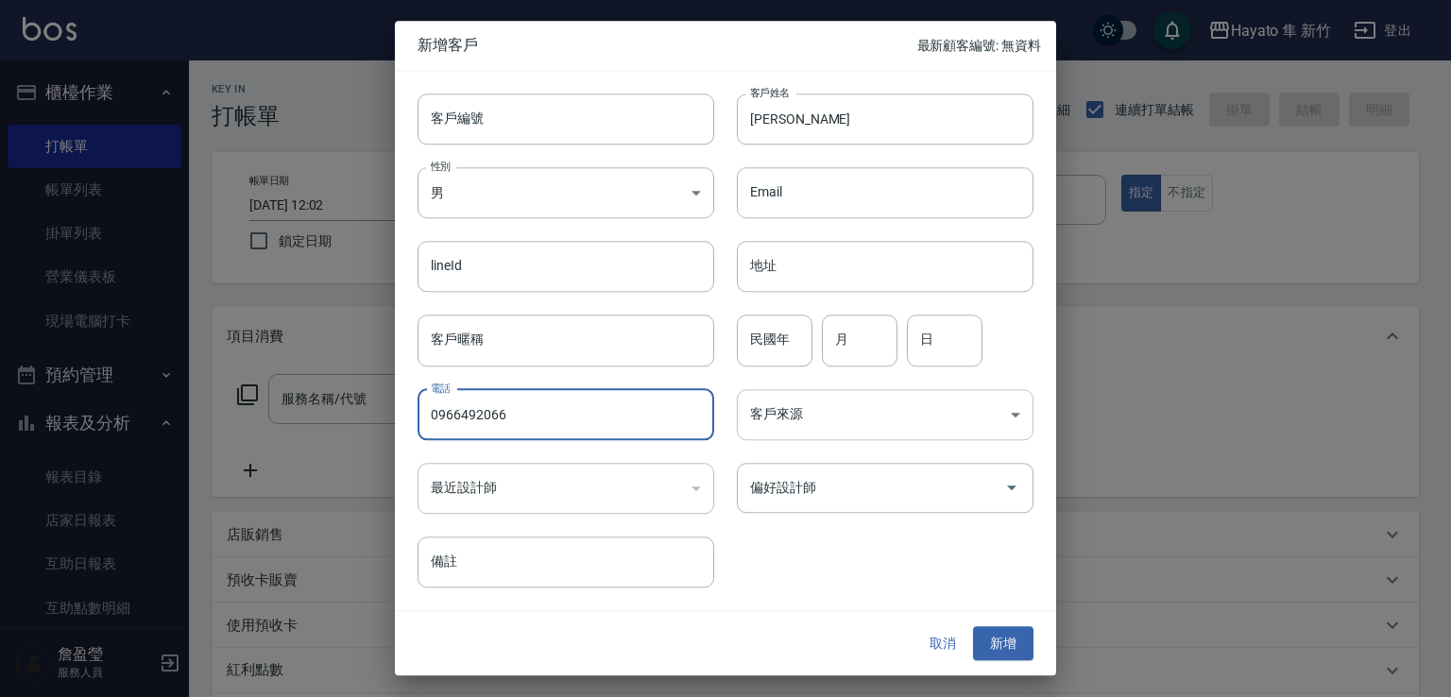
type input "0966492066"
click at [925, 435] on body "Hayato 隼 新竹 登出 櫃檯作業 打帳單 帳單列表 掛單列表 營業儀表板 現場電腦打卡 預約管理 預約管理 報表及分析 報表目錄 店家日報表 互助日報表…" at bounding box center [725, 494] width 1451 height 989
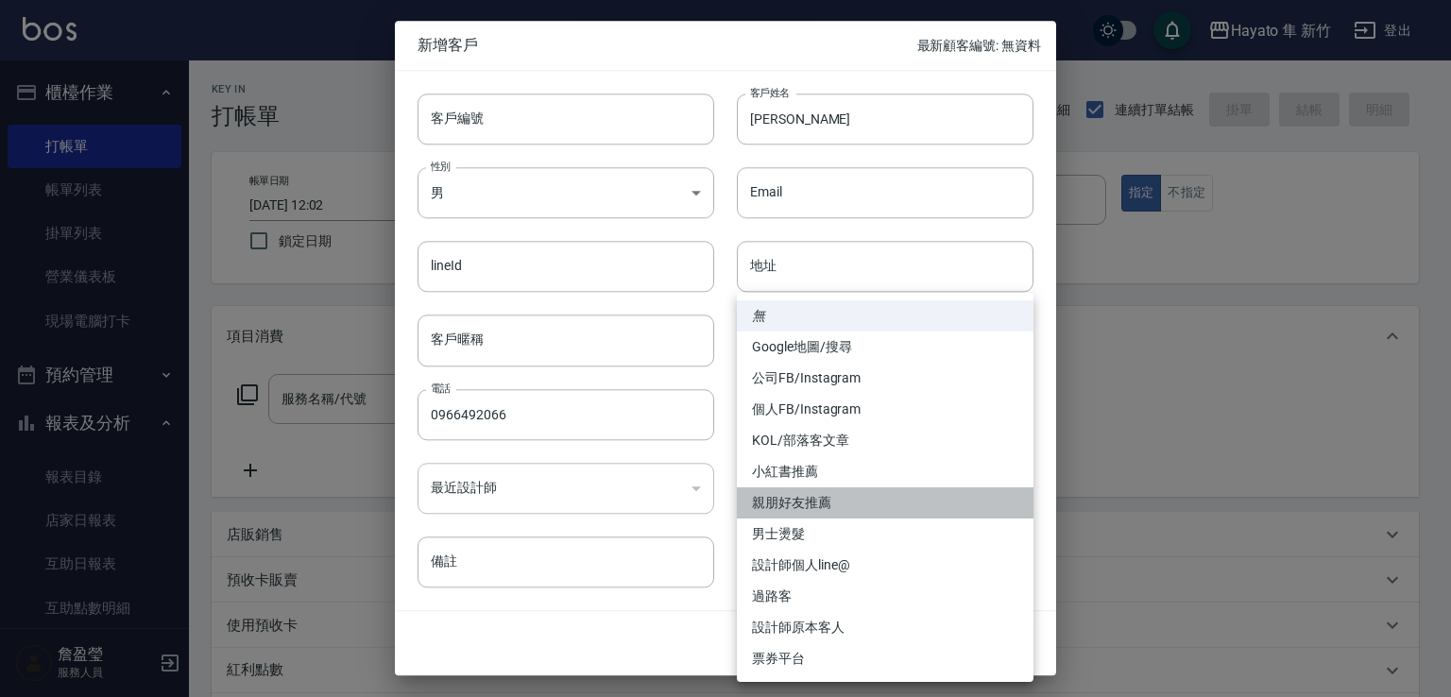
click at [850, 500] on li "親朋好友推薦" at bounding box center [885, 502] width 297 height 31
type input "親朋好友推薦"
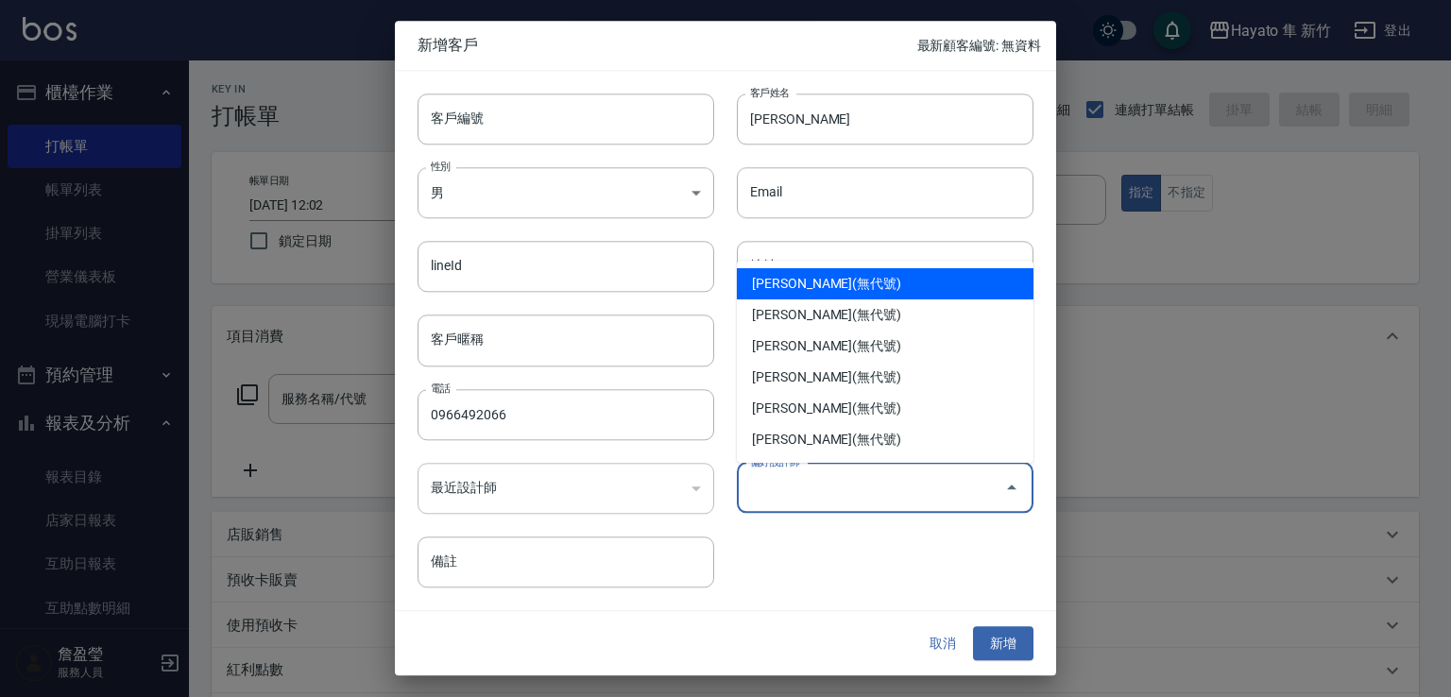
click at [838, 496] on input "偏好設計師" at bounding box center [870, 487] width 251 height 33
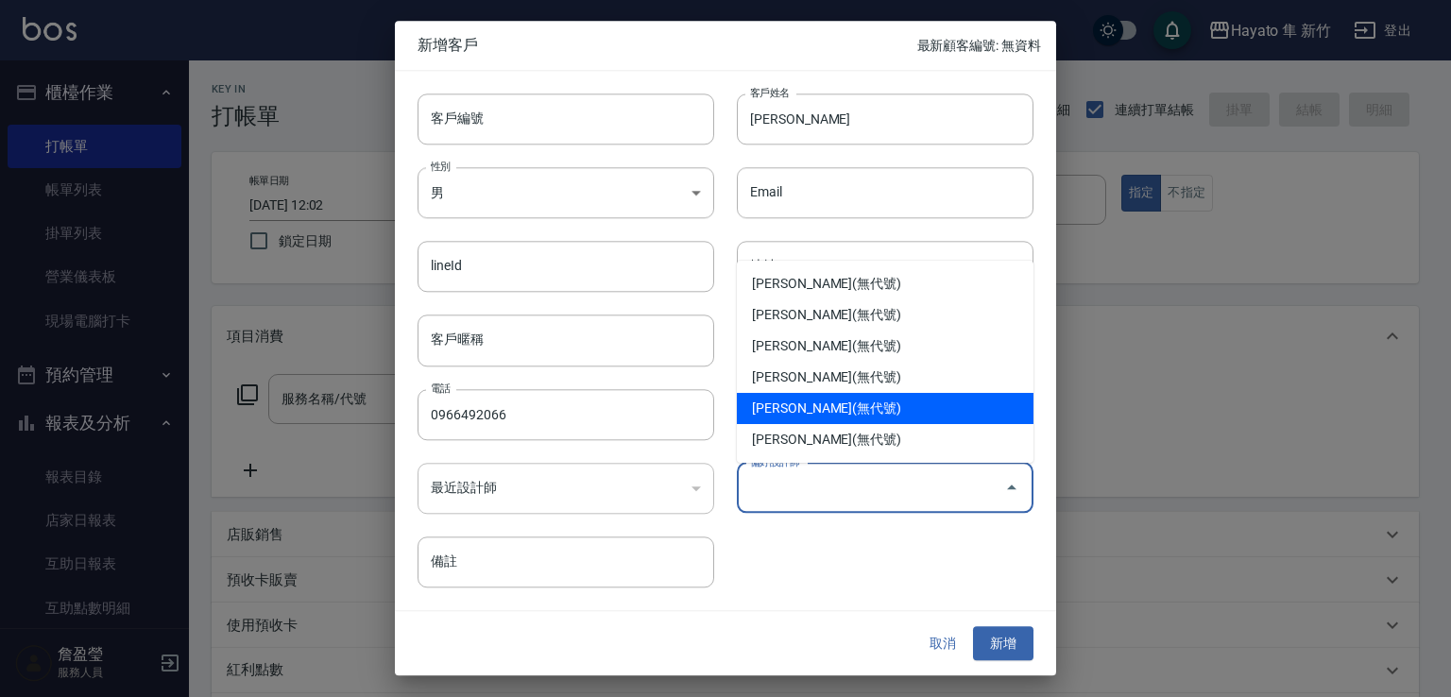
click at [865, 405] on li "[PERSON_NAME](無代號)" at bounding box center [885, 408] width 297 height 31
type input "焦家龍"
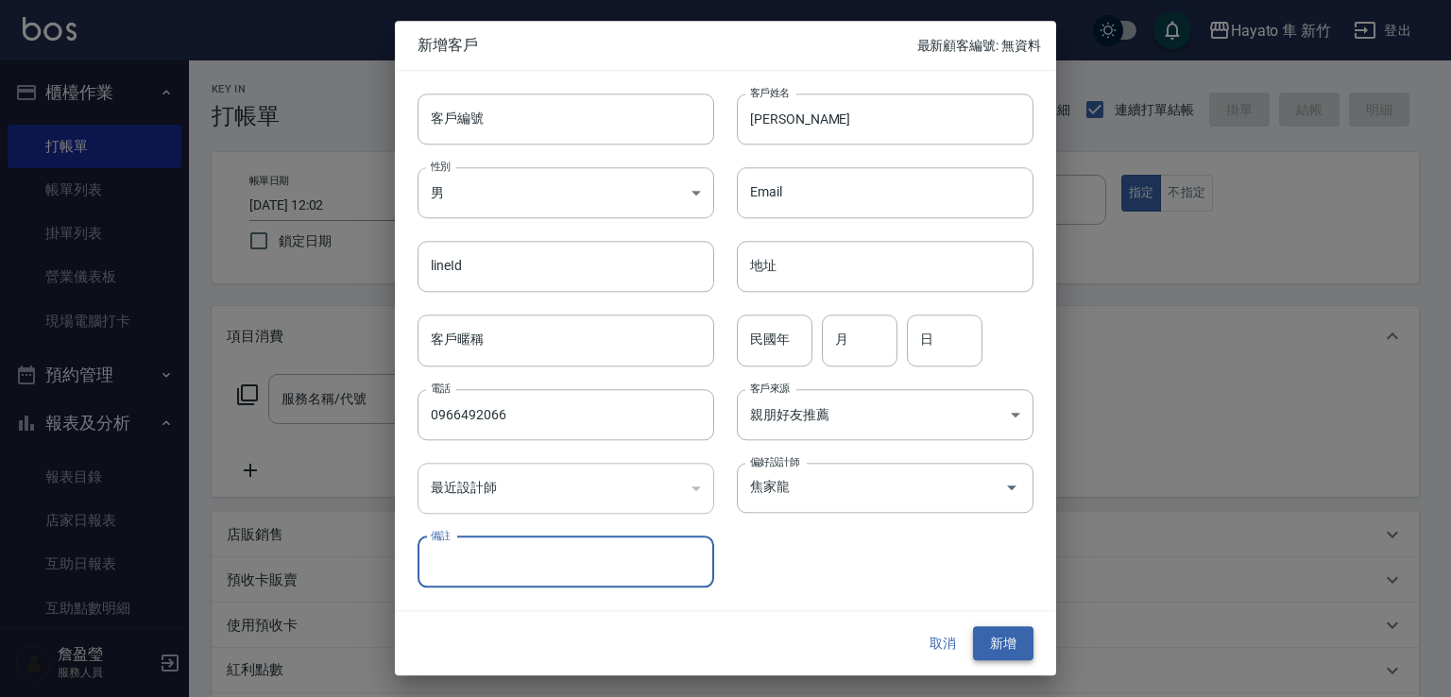
click at [1000, 635] on button "新增" at bounding box center [1003, 643] width 60 height 35
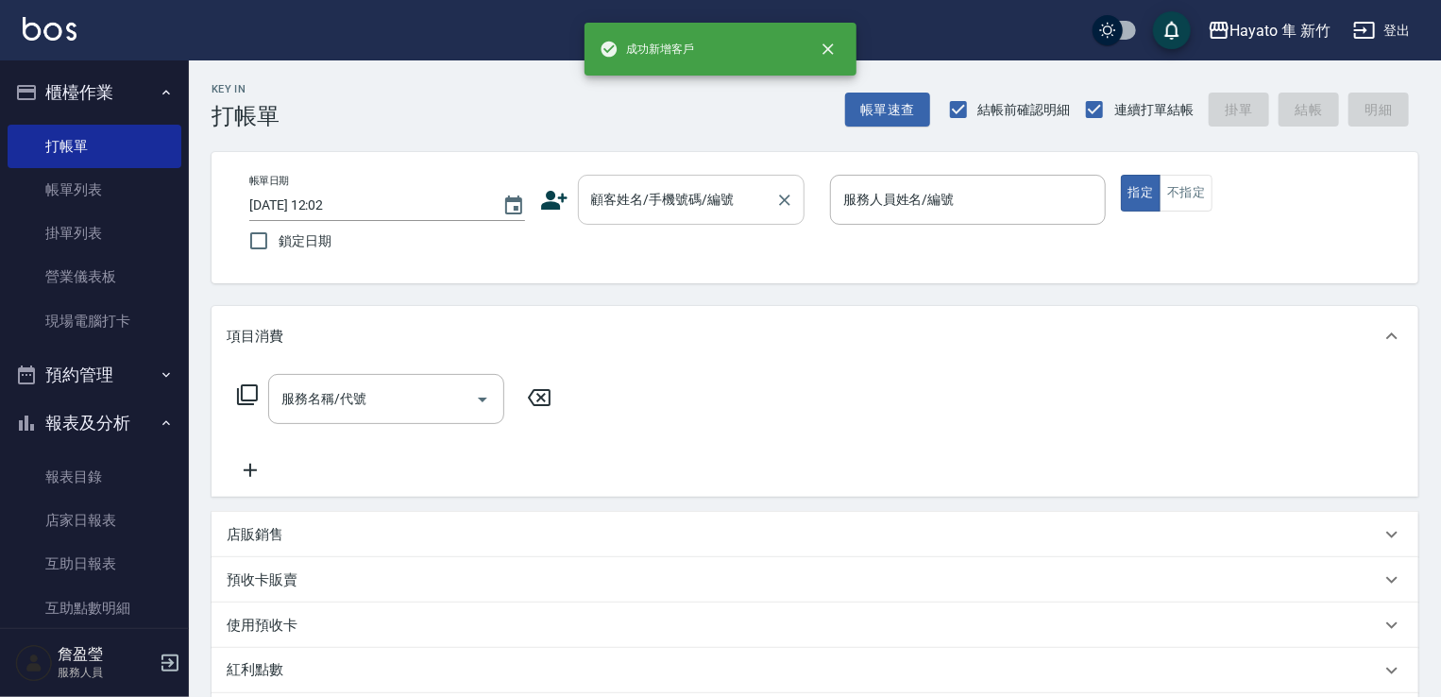
click at [639, 191] on input "顧客姓名/手機號碼/編號" at bounding box center [676, 199] width 181 height 33
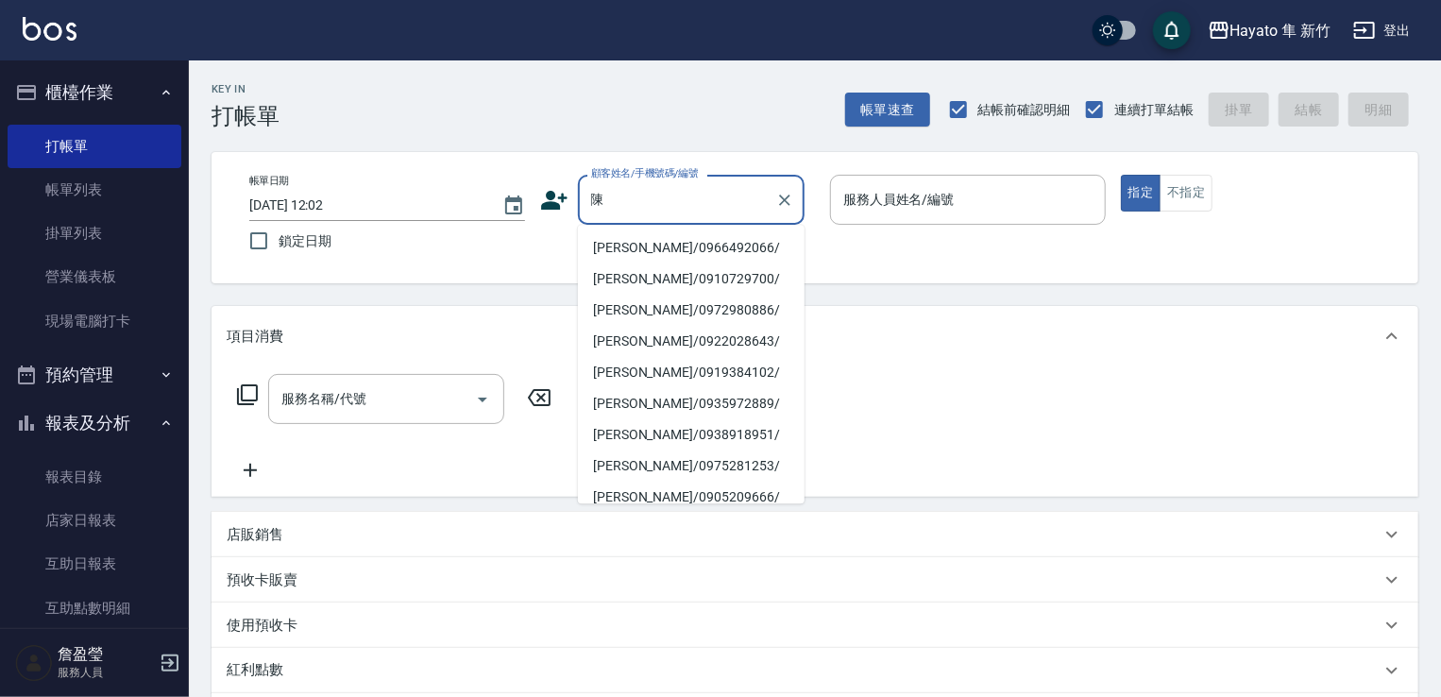
click at [643, 246] on li "[PERSON_NAME]/0966492066/" at bounding box center [691, 247] width 227 height 31
type input "[PERSON_NAME]/0966492066/"
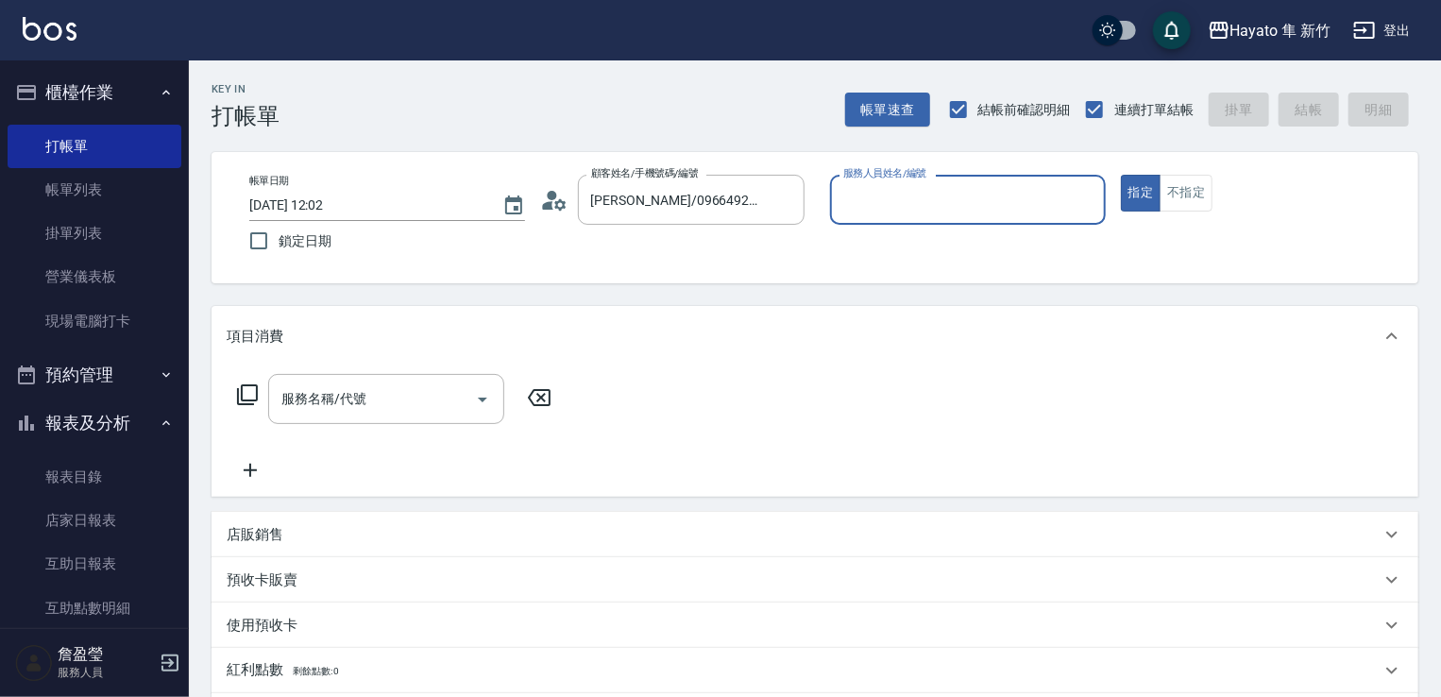
type input "En(無代號)"
click at [486, 399] on icon "Open" at bounding box center [482, 399] width 23 height 23
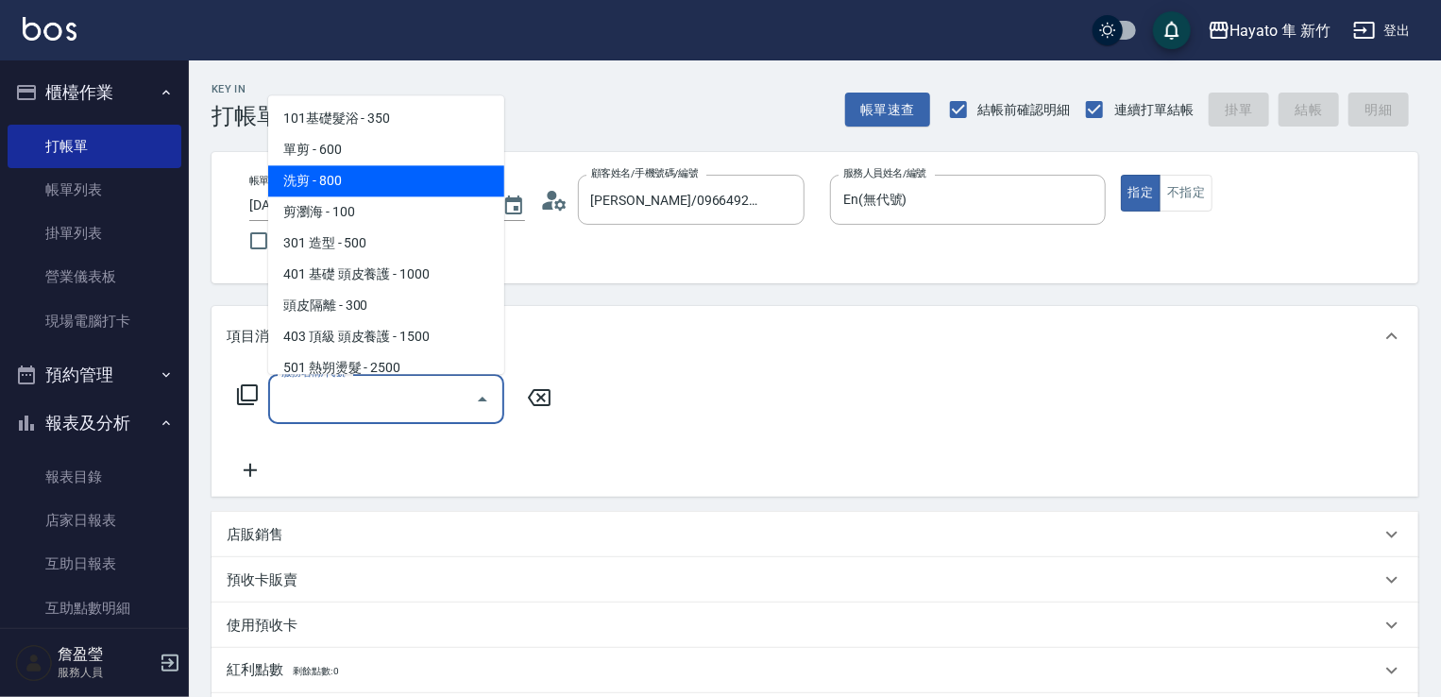
click at [384, 182] on span "洗剪 - 800" at bounding box center [386, 180] width 236 height 31
type input "洗剪(201)"
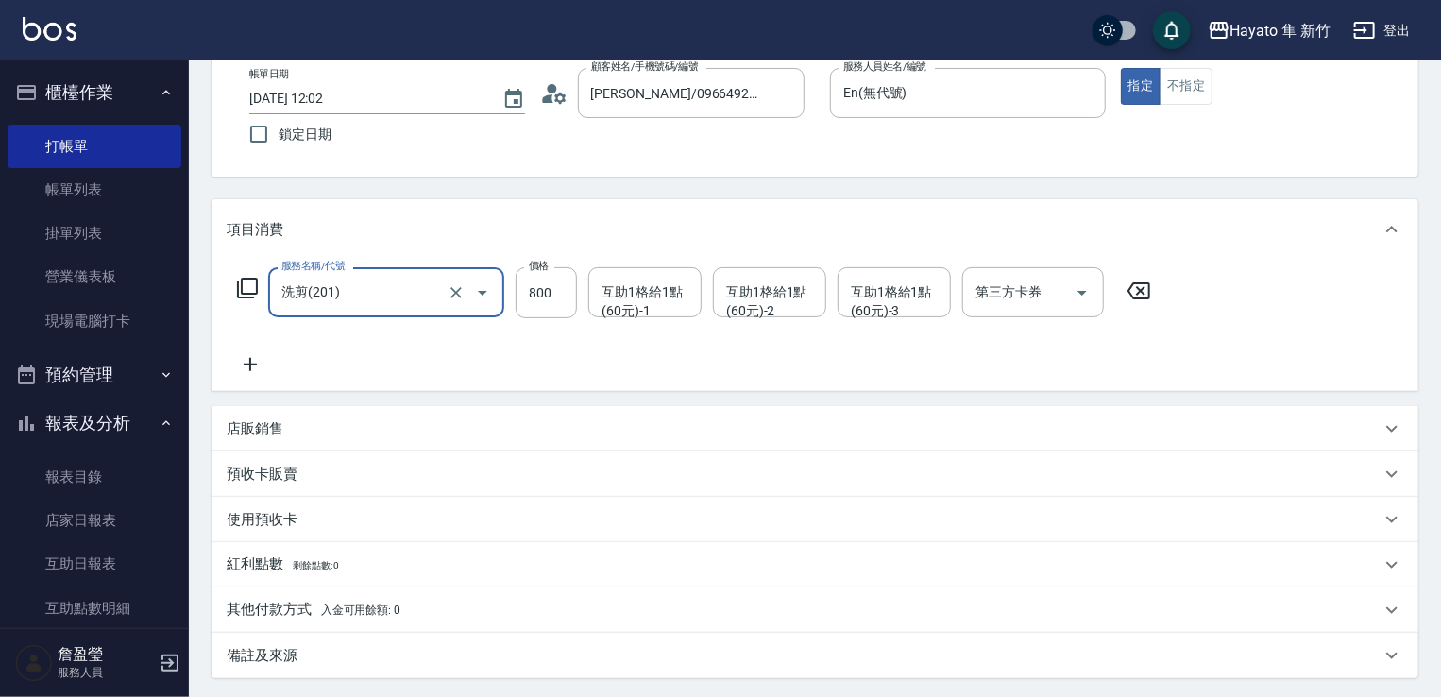
scroll to position [189, 0]
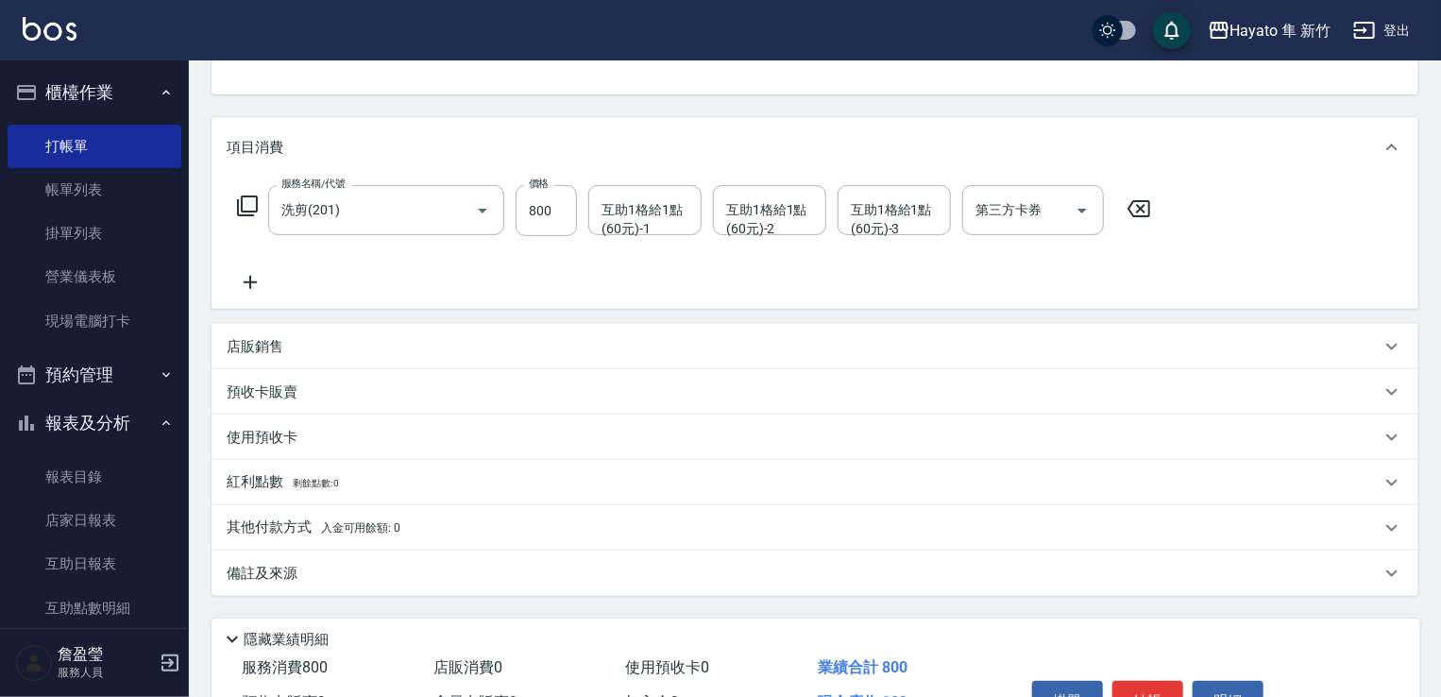
click at [330, 357] on div "店販銷售" at bounding box center [815, 346] width 1207 height 45
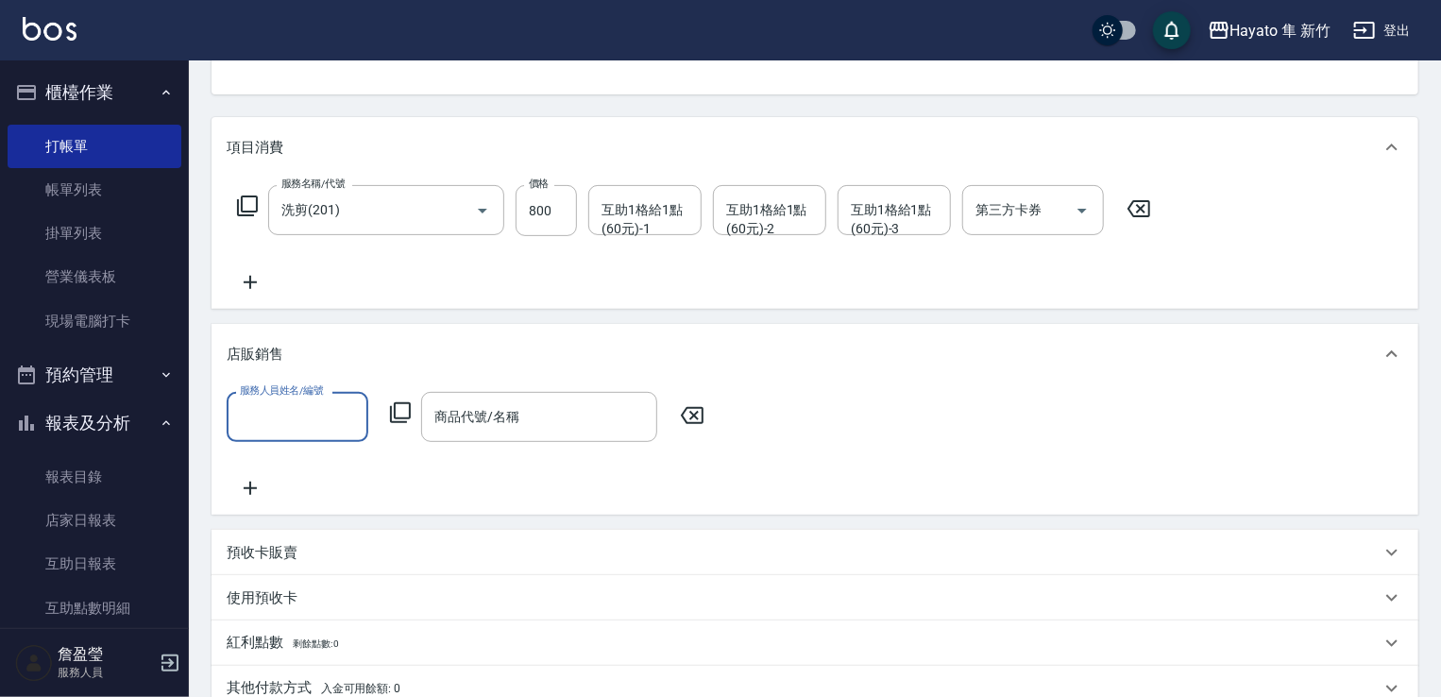
scroll to position [0, 0]
click at [330, 434] on div "服務人員姓名/編號" at bounding box center [298, 417] width 142 height 50
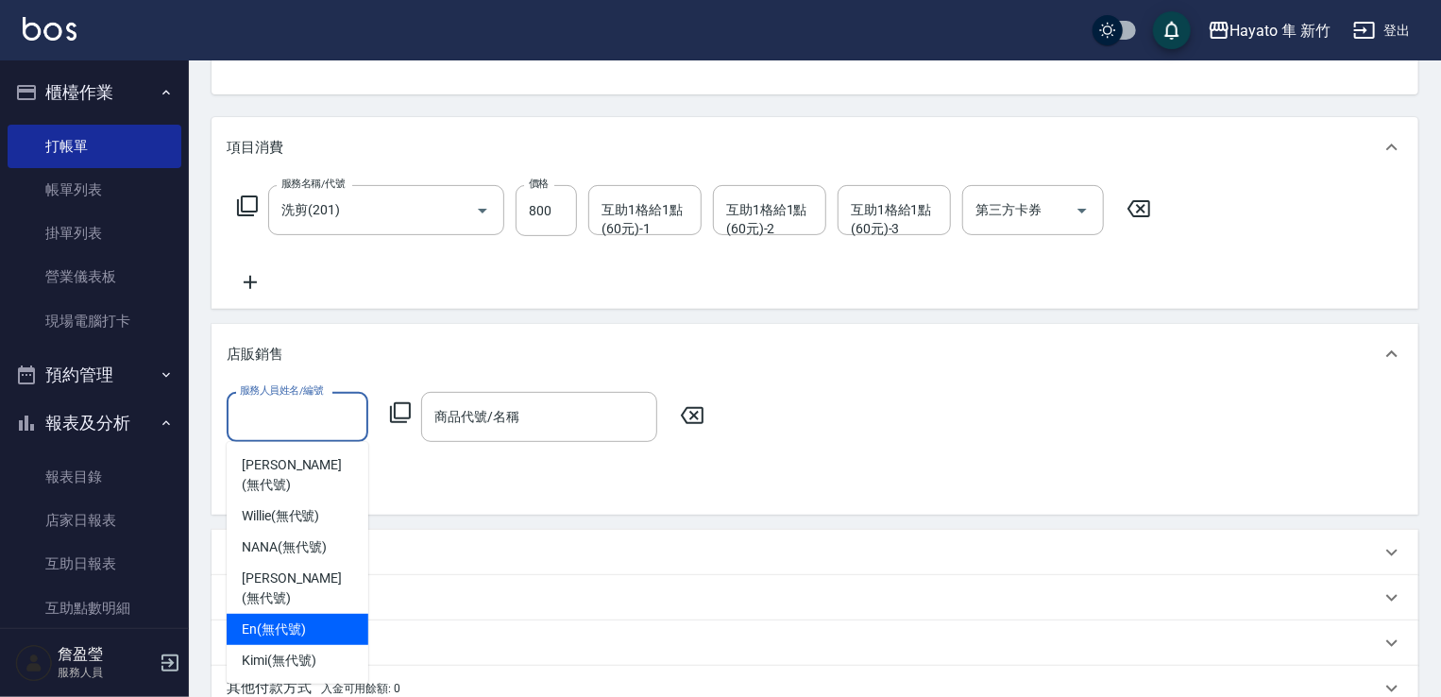
click at [304, 620] on span "En (無代號)" at bounding box center [274, 630] width 64 height 20
type input "En(無代號)"
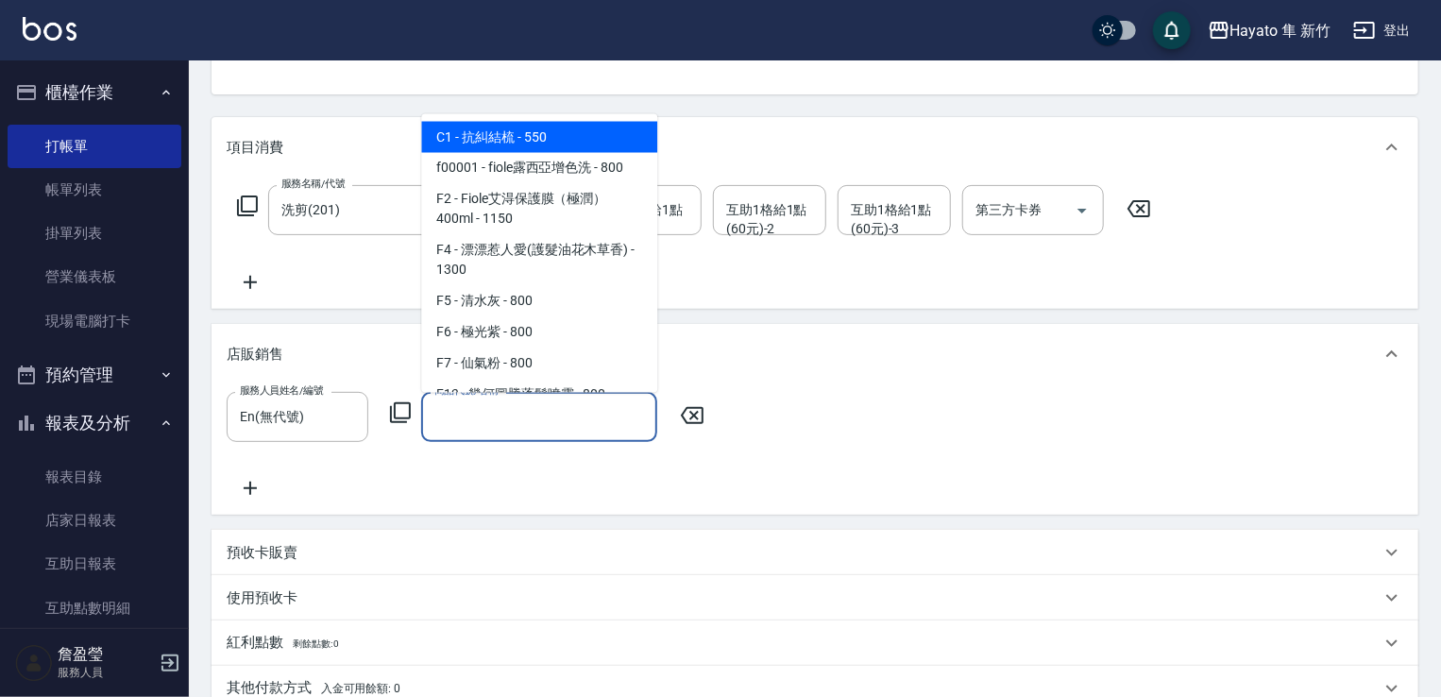
click at [454, 418] on input "商品代號/名稱" at bounding box center [539, 416] width 219 height 33
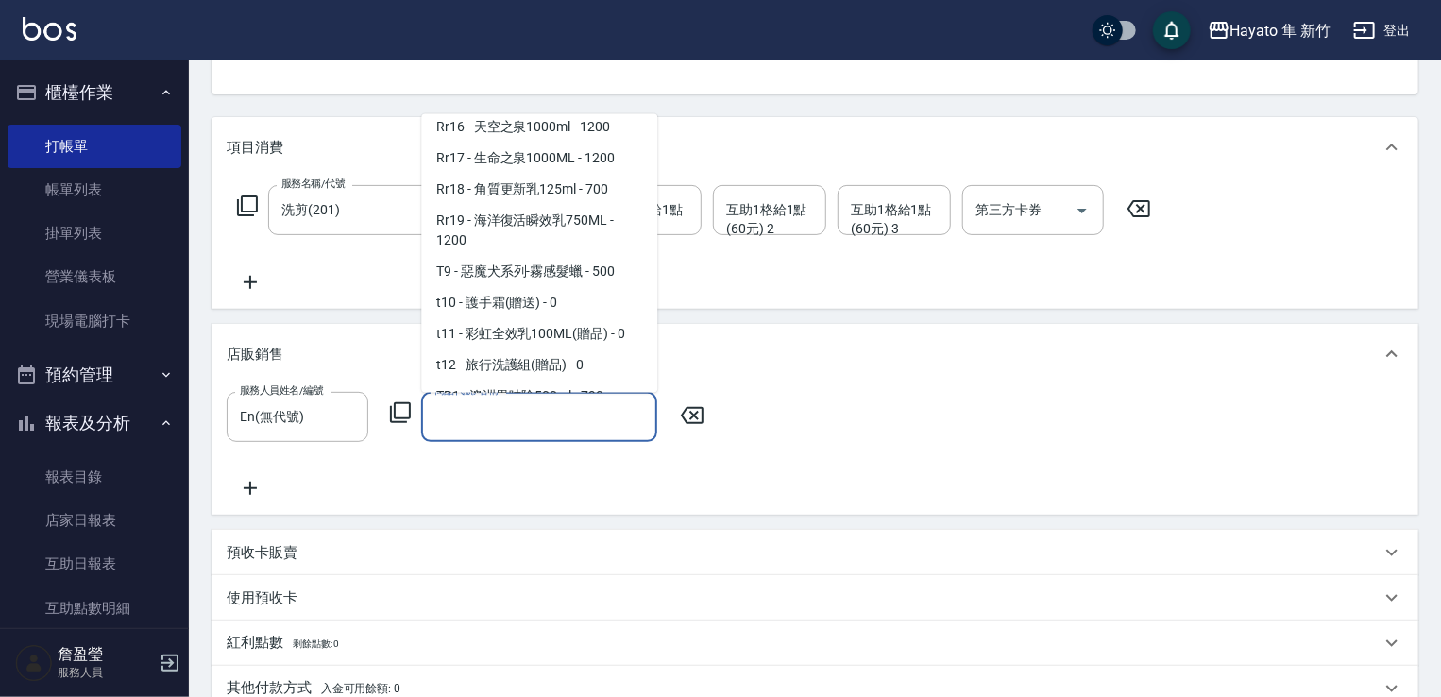
scroll to position [1235, 0]
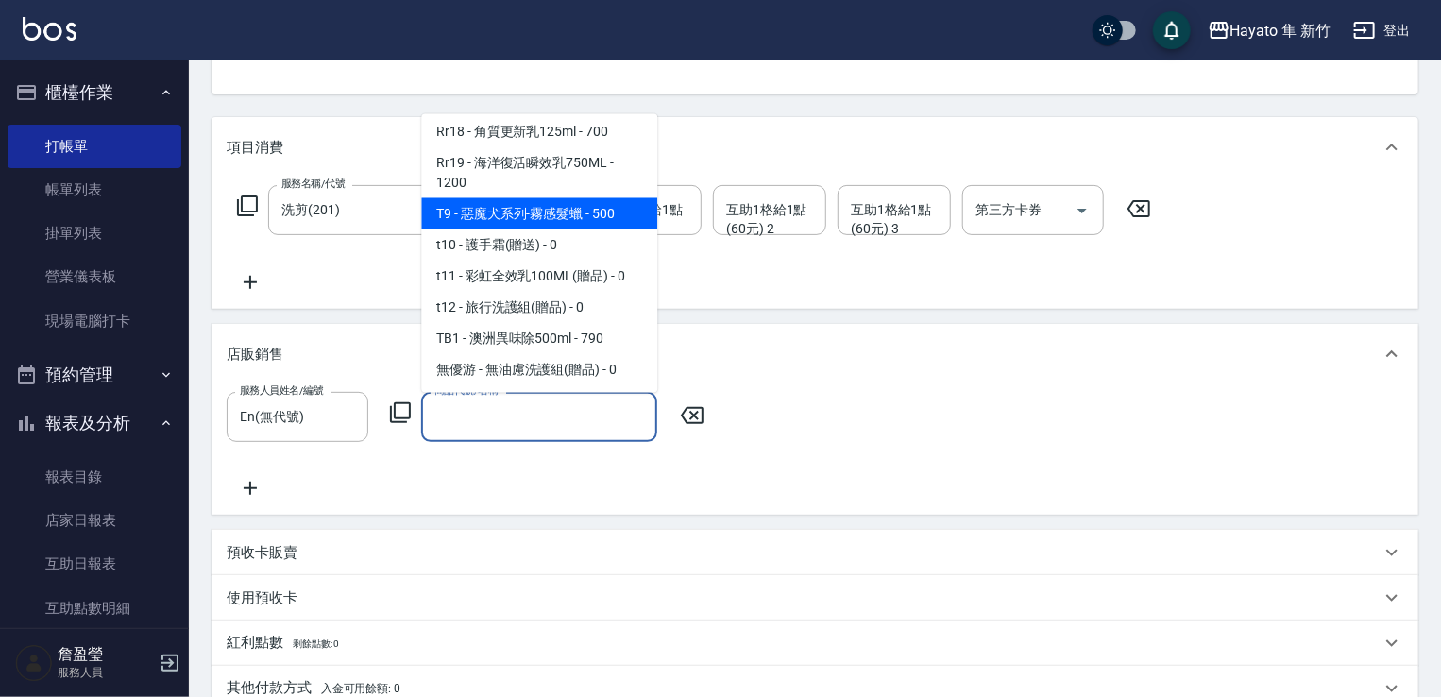
click at [547, 212] on span "T9 - 惡魔犬系列-霧感髮蠟 - 500" at bounding box center [539, 212] width 236 height 31
type input "惡魔犬系列-霧感髮蠟"
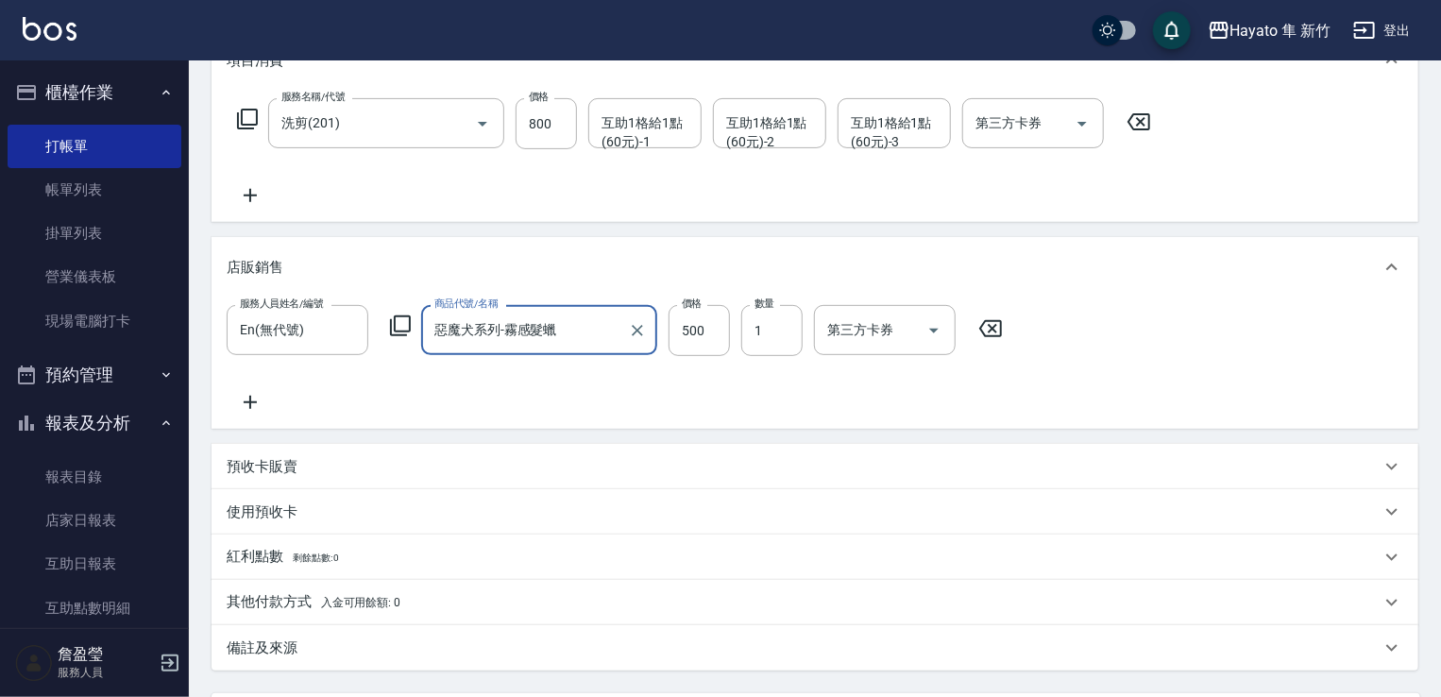
scroll to position [461, 0]
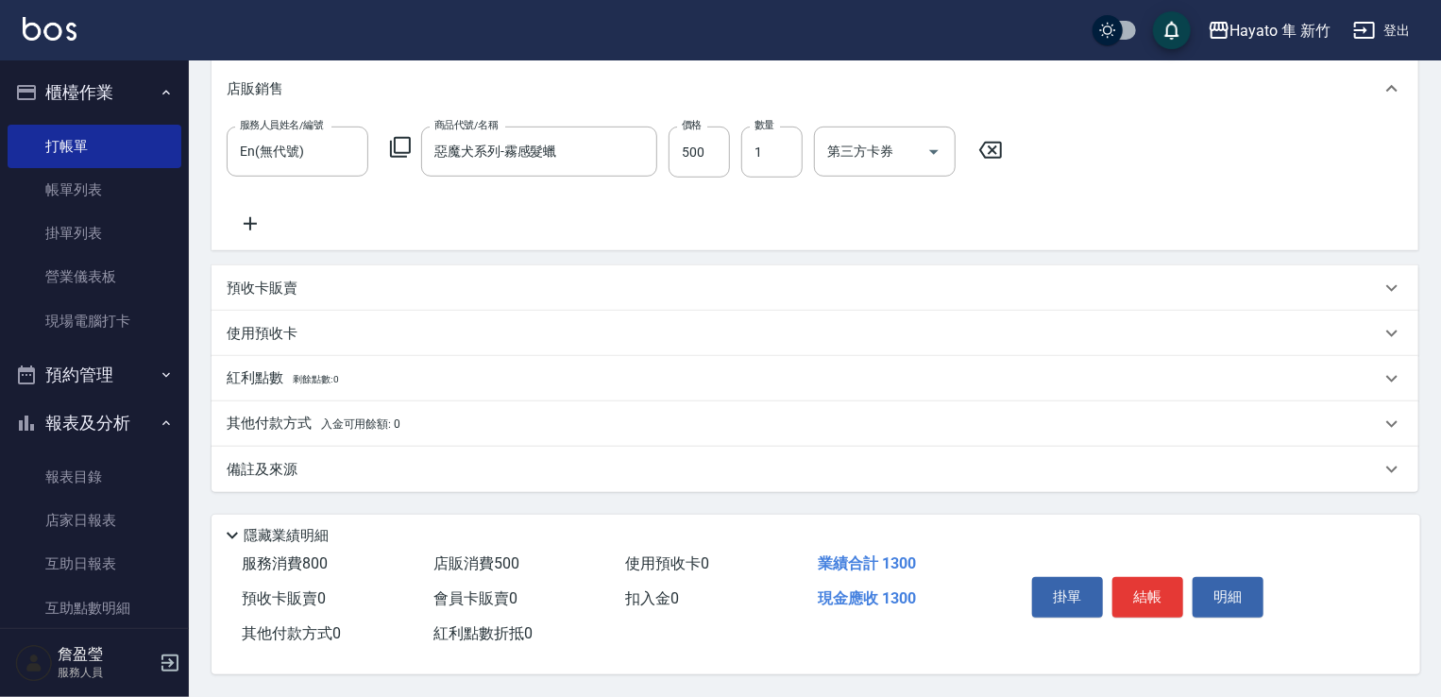
click at [450, 466] on div "備註及來源" at bounding box center [804, 470] width 1154 height 20
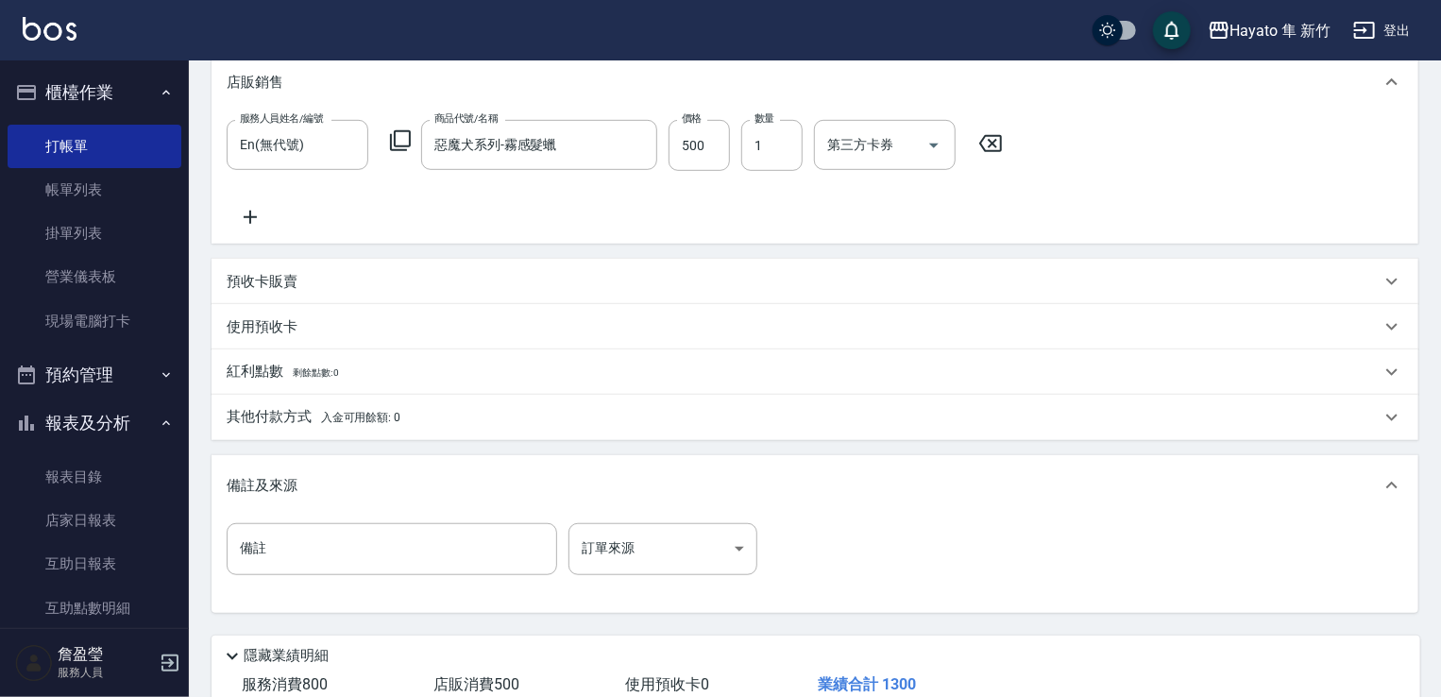
click at [662, 578] on div "備註 備註 訂單來源 ​ 訂單來源" at bounding box center [815, 560] width 1177 height 74
click at [665, 551] on body "Hayato 隼 新竹 登出 櫃檯作業 打帳單 帳單列表 掛單列表 營業儀表板 現場電腦打卡 預約管理 預約管理 報表及分析 報表目錄 店家日報表 互助日報表…" at bounding box center [725, 178] width 1451 height 1279
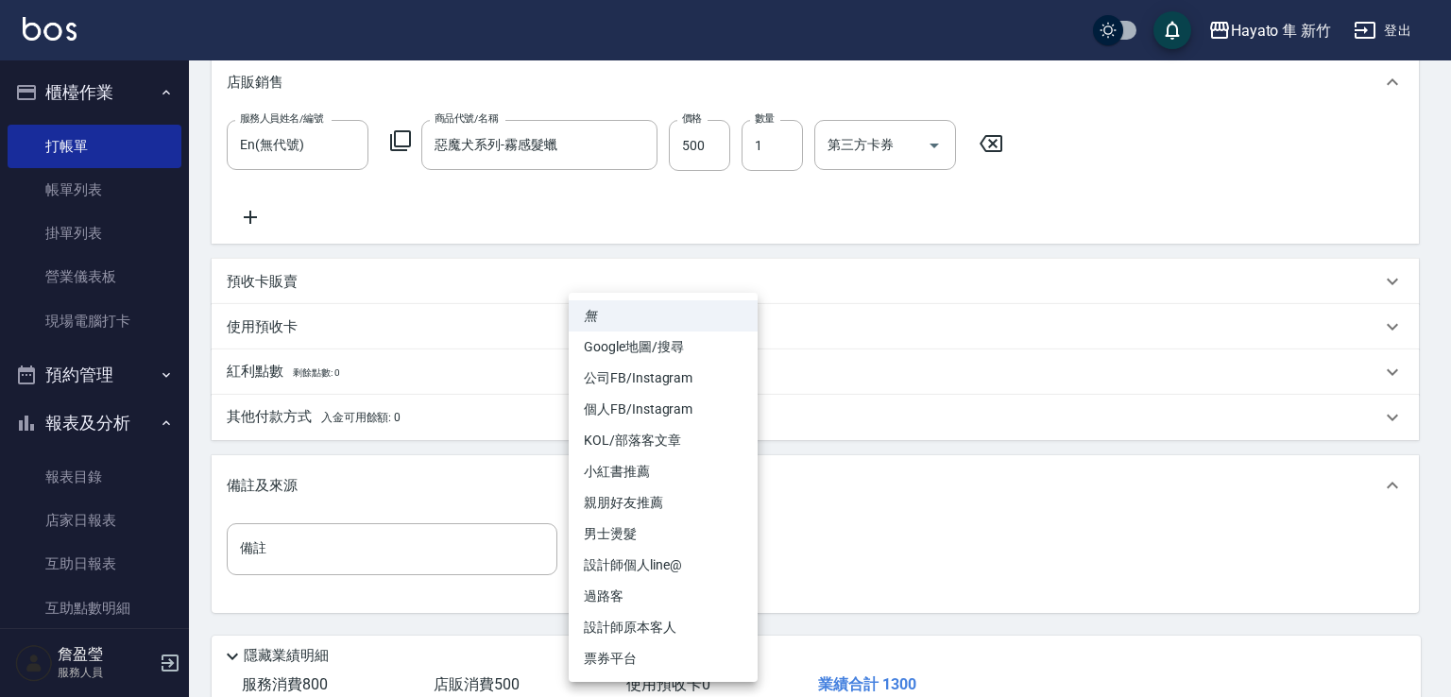
click at [658, 505] on li "親朋好友推薦" at bounding box center [663, 502] width 189 height 31
type input "親朋好友推薦"
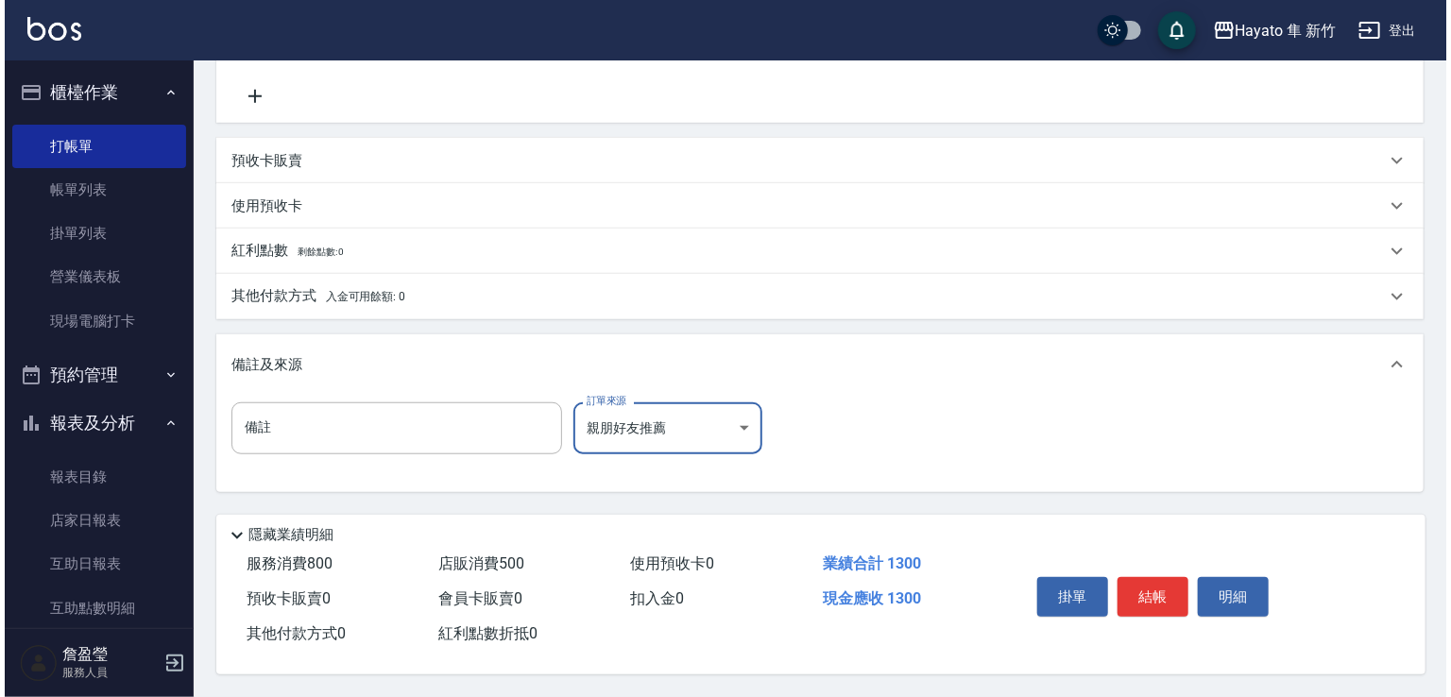
scroll to position [587, 0]
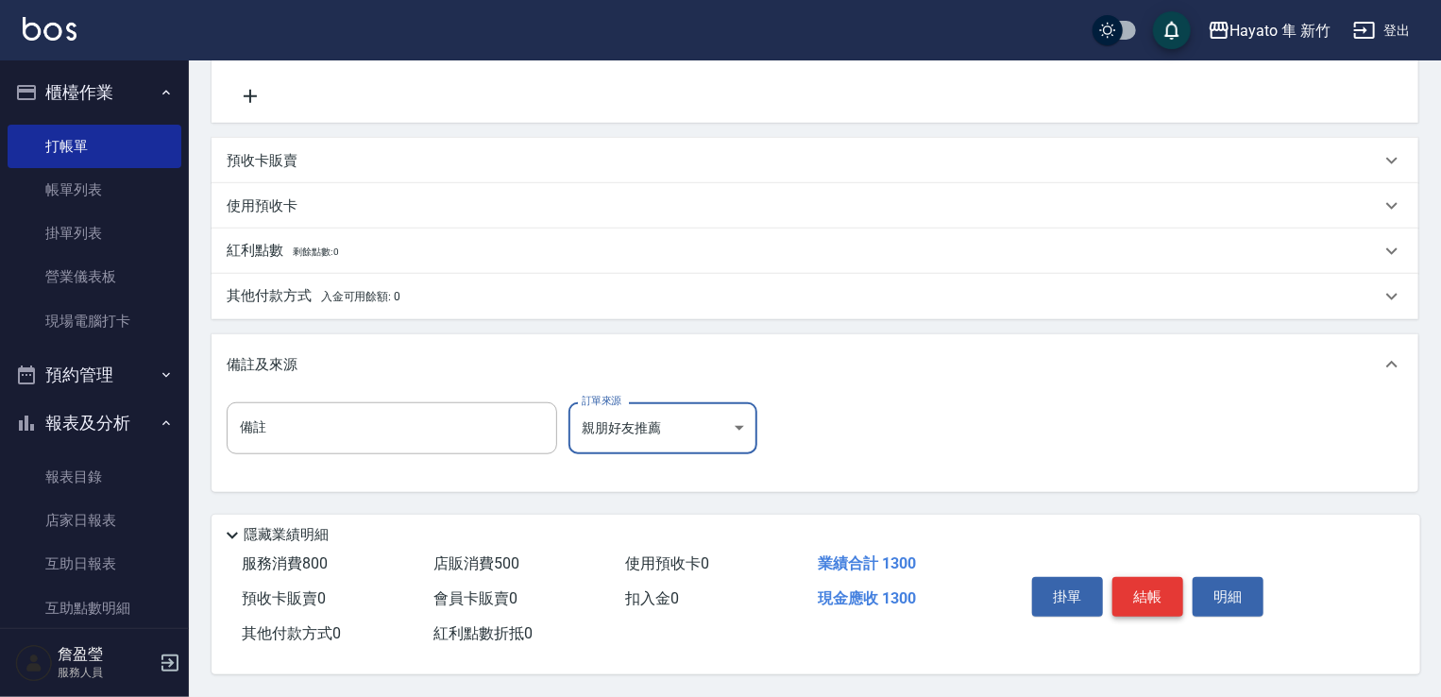
click at [1142, 586] on button "結帳" at bounding box center [1148, 597] width 71 height 40
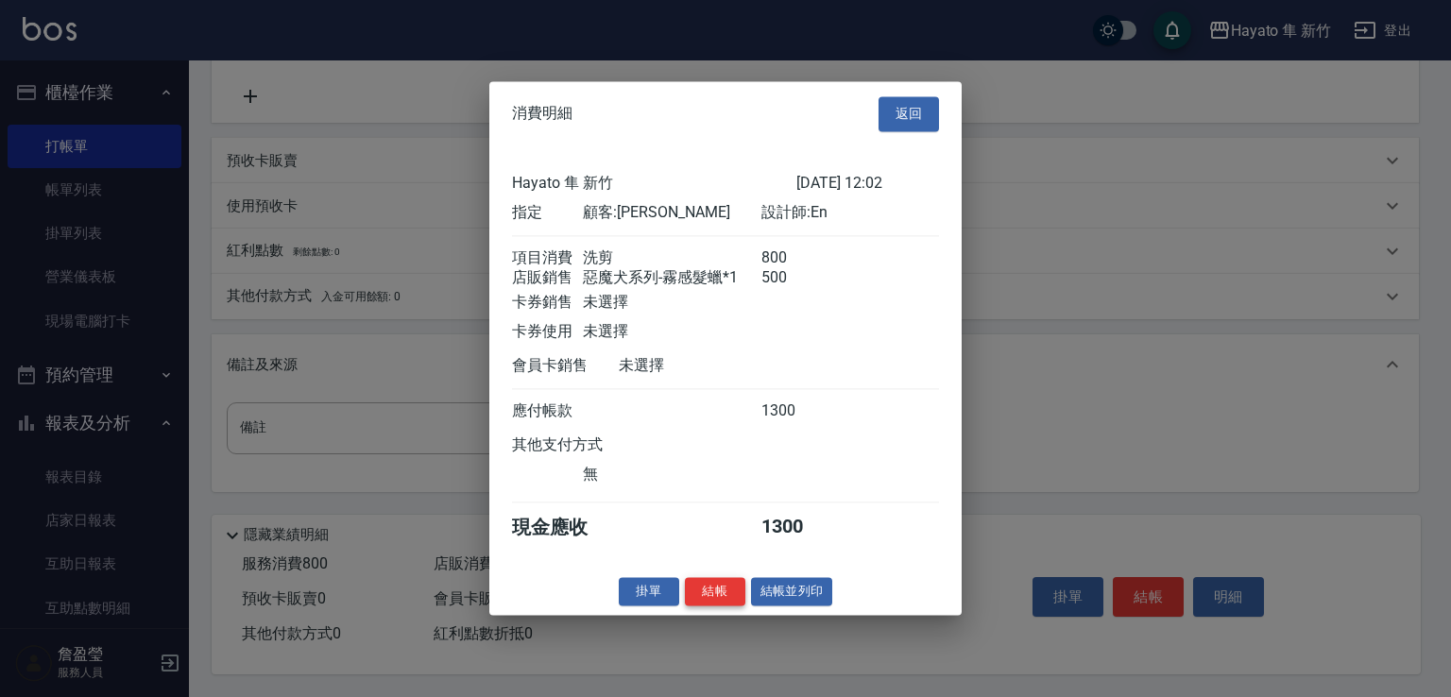
click at [710, 606] on button "結帳" at bounding box center [715, 591] width 60 height 29
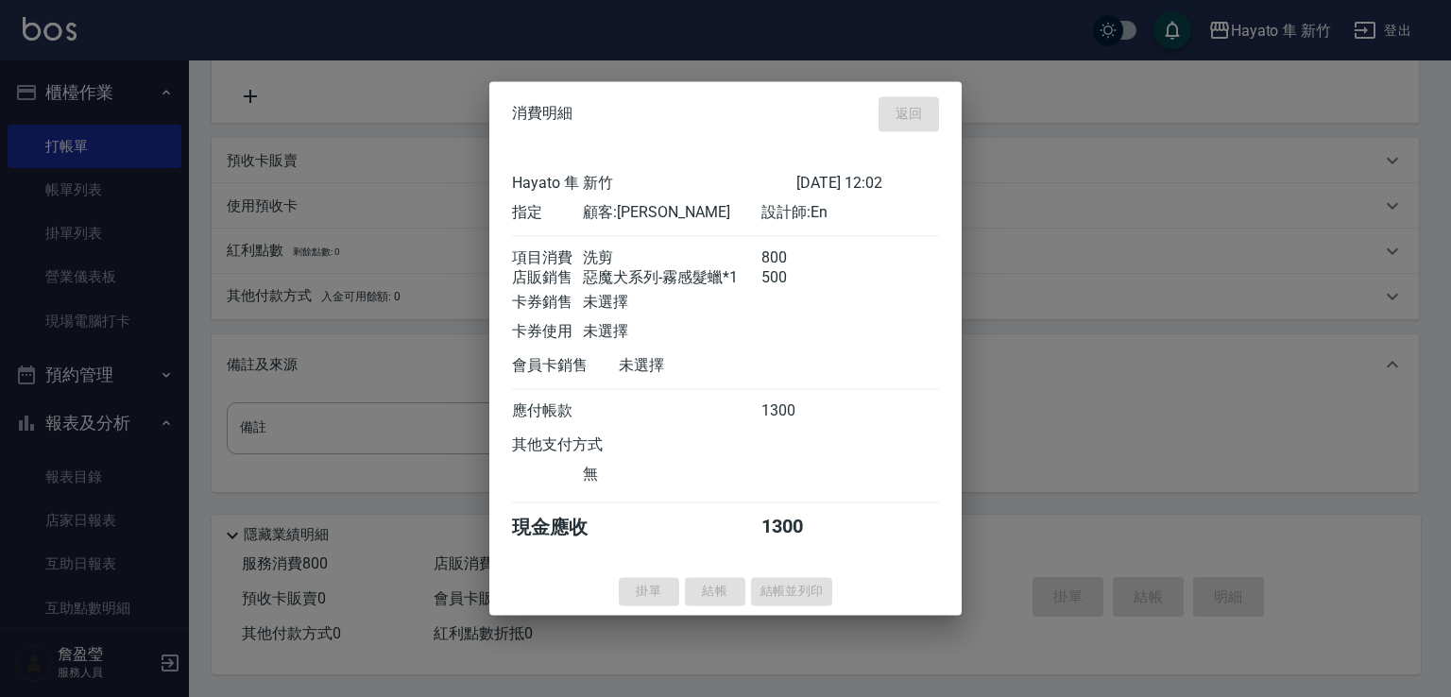
type input "[DATE] 12:03"
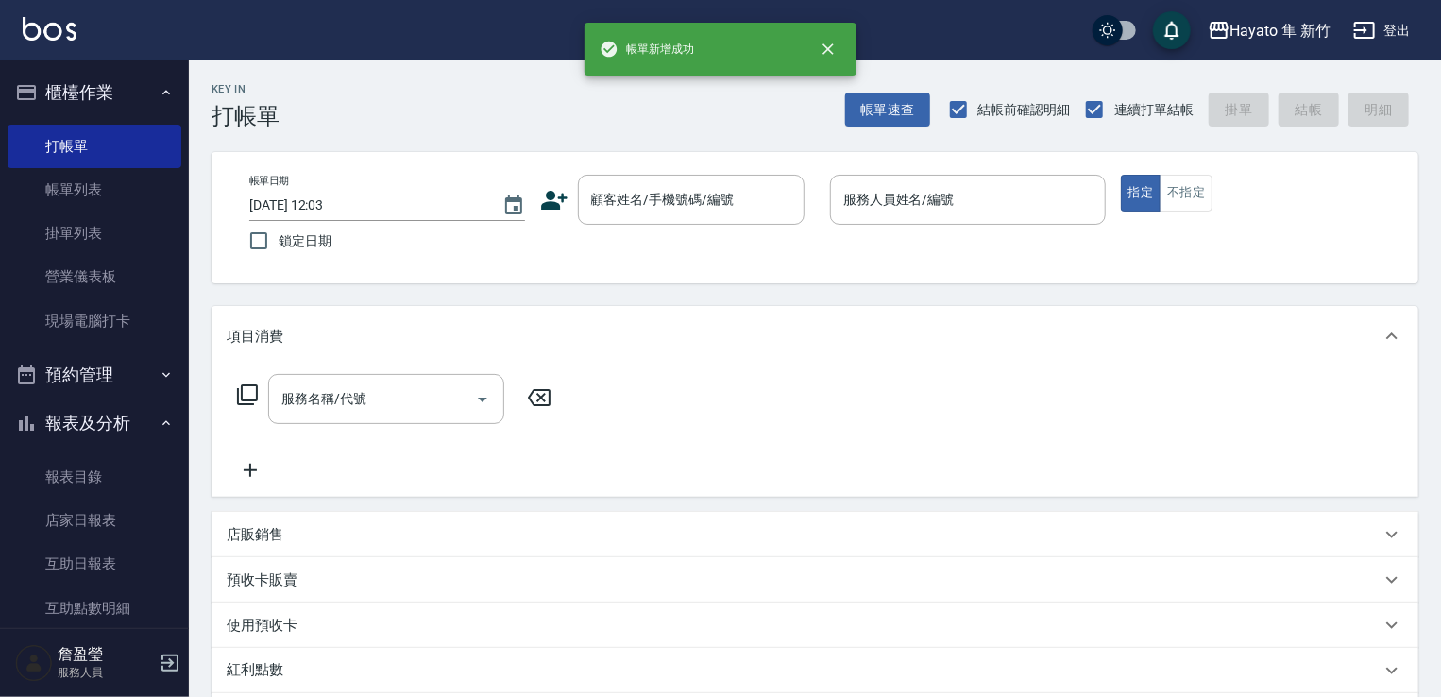
scroll to position [0, 0]
